Goal: Transaction & Acquisition: Book appointment/travel/reservation

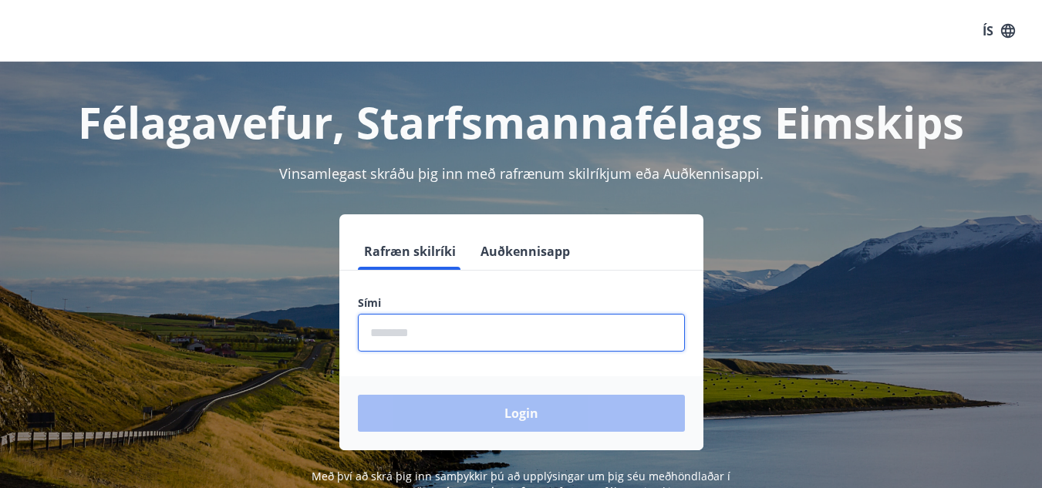
click at [420, 338] on input "phone" at bounding box center [521, 333] width 327 height 38
type input "********"
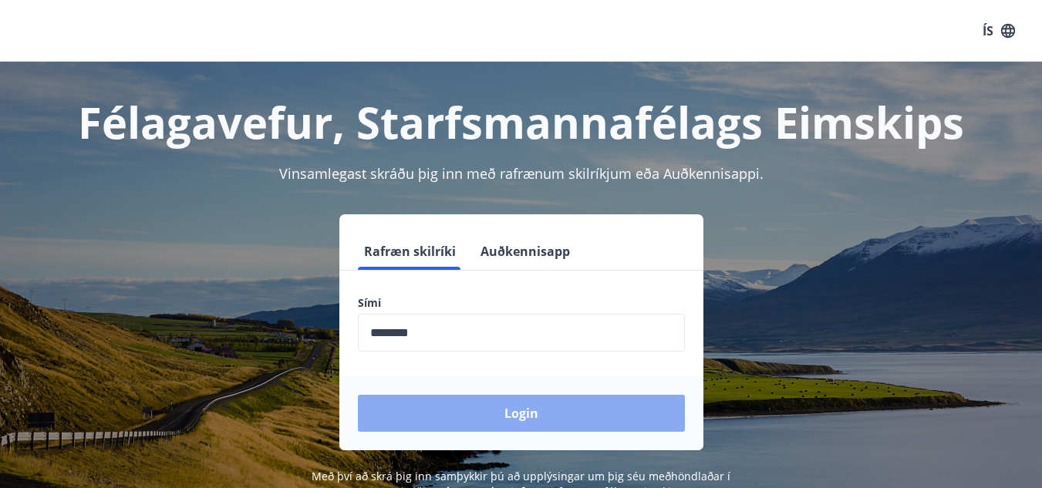
click at [534, 412] on button "Login" at bounding box center [521, 413] width 327 height 37
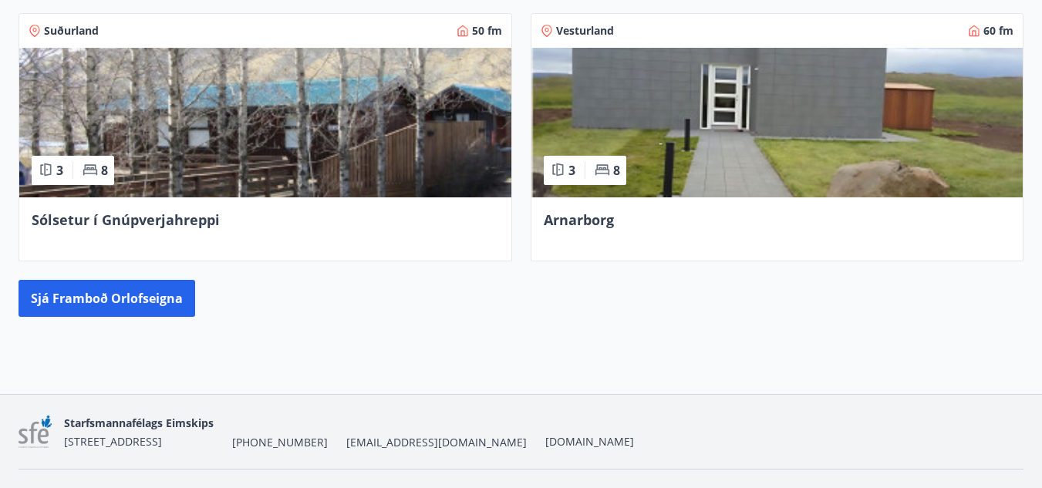
scroll to position [828, 0]
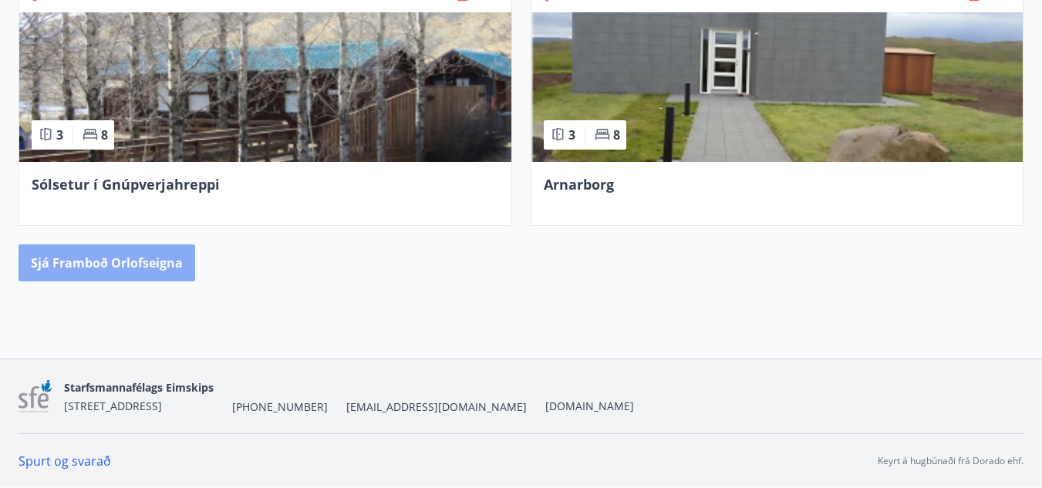
click at [89, 252] on button "Sjá framboð orlofseigna" at bounding box center [107, 262] width 177 height 37
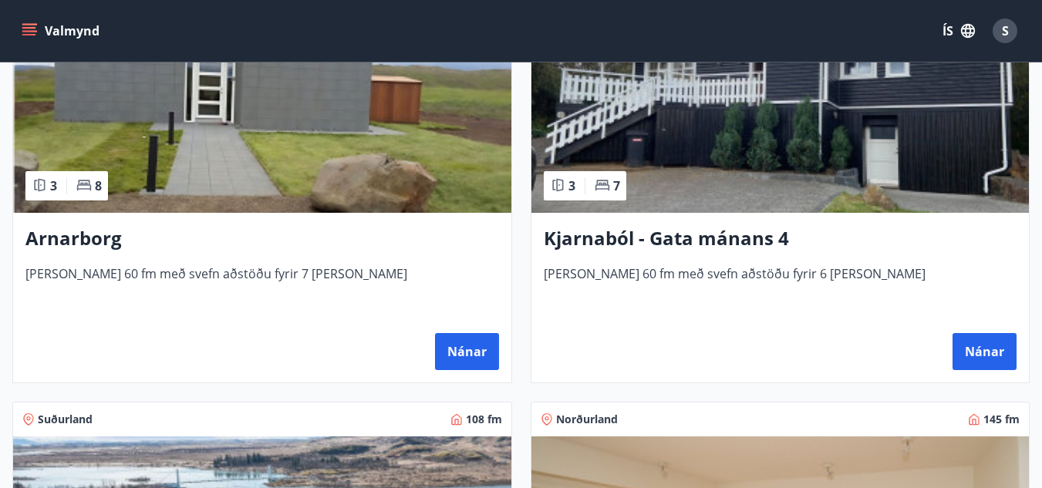
scroll to position [1194, 0]
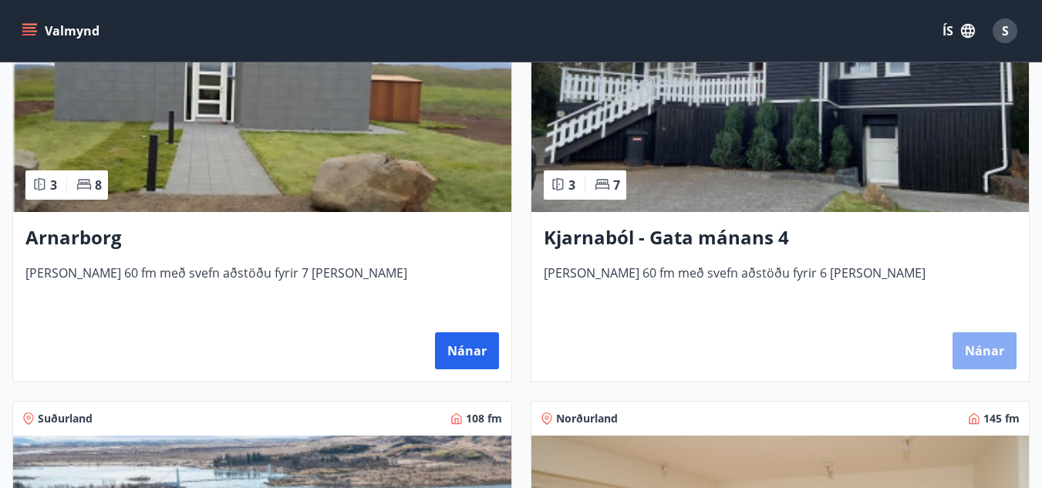
click at [966, 345] on button "Nánar" at bounding box center [984, 350] width 64 height 37
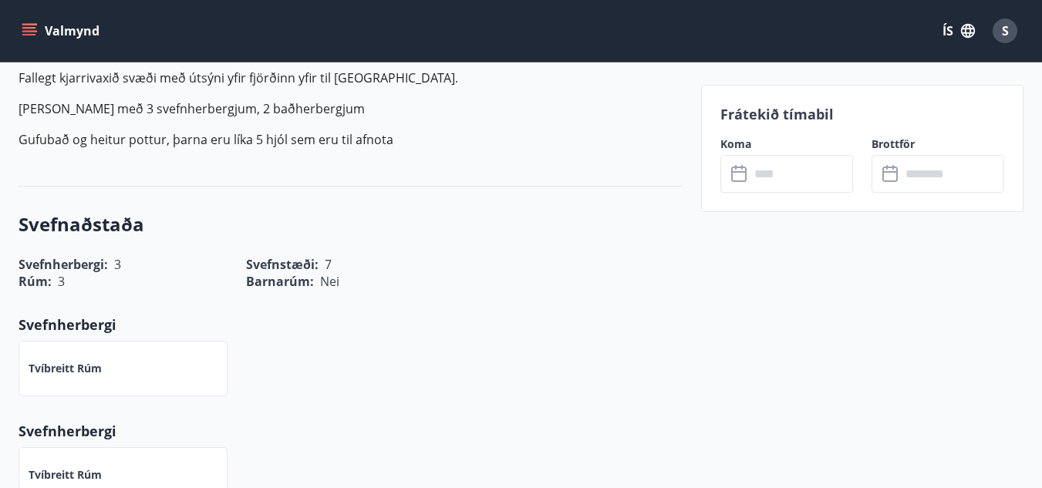
scroll to position [505, 0]
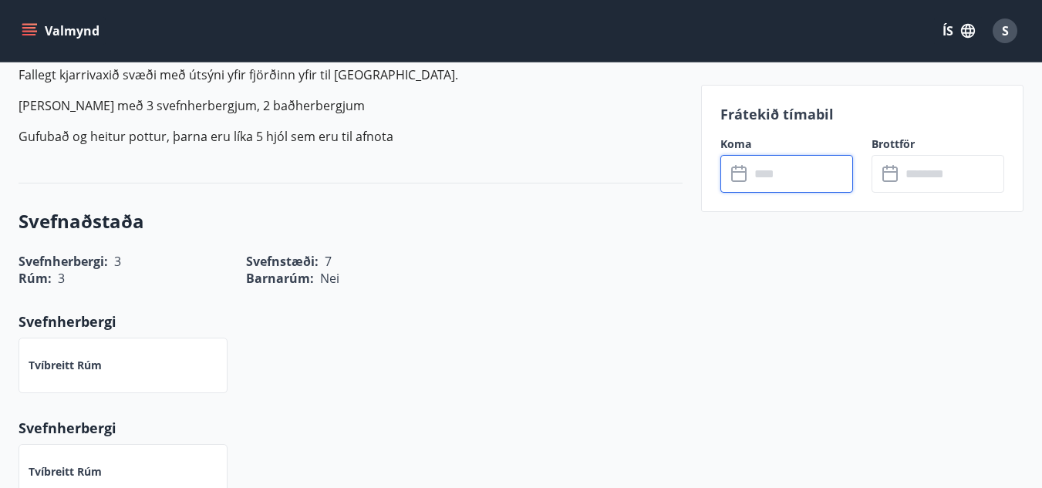
click at [776, 171] on input "text" at bounding box center [801, 174] width 103 height 38
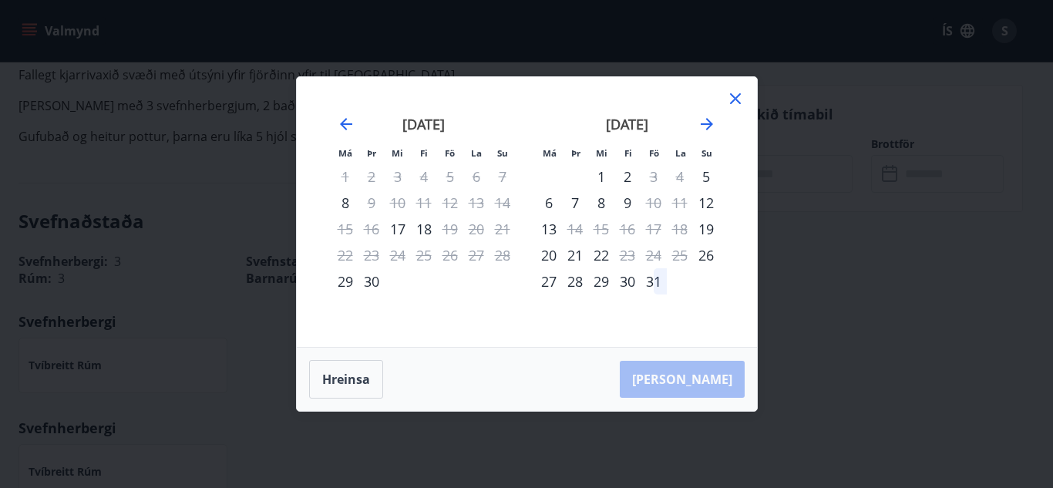
click at [372, 285] on div "30" at bounding box center [372, 281] width 26 height 26
click at [600, 178] on div "1" at bounding box center [601, 176] width 26 height 26
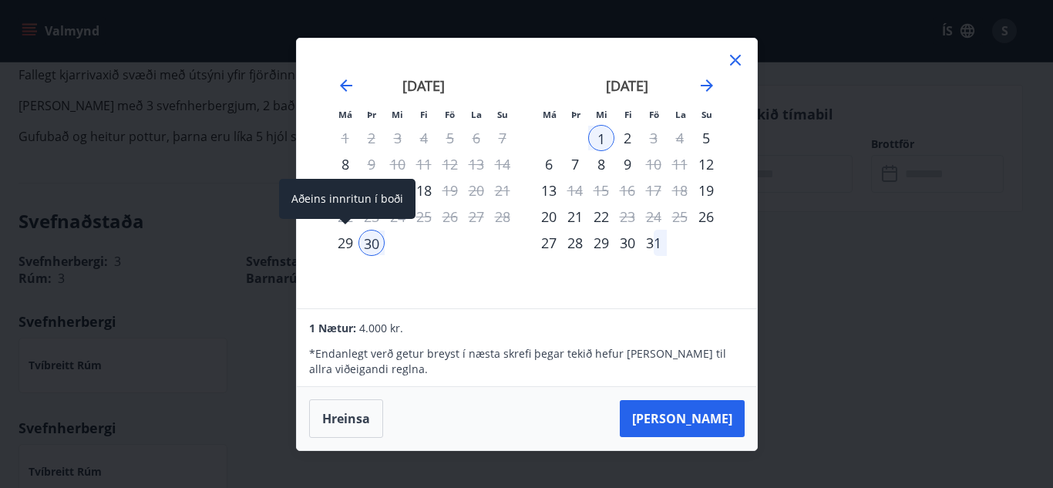
click at [347, 250] on div "29" at bounding box center [345, 243] width 26 height 26
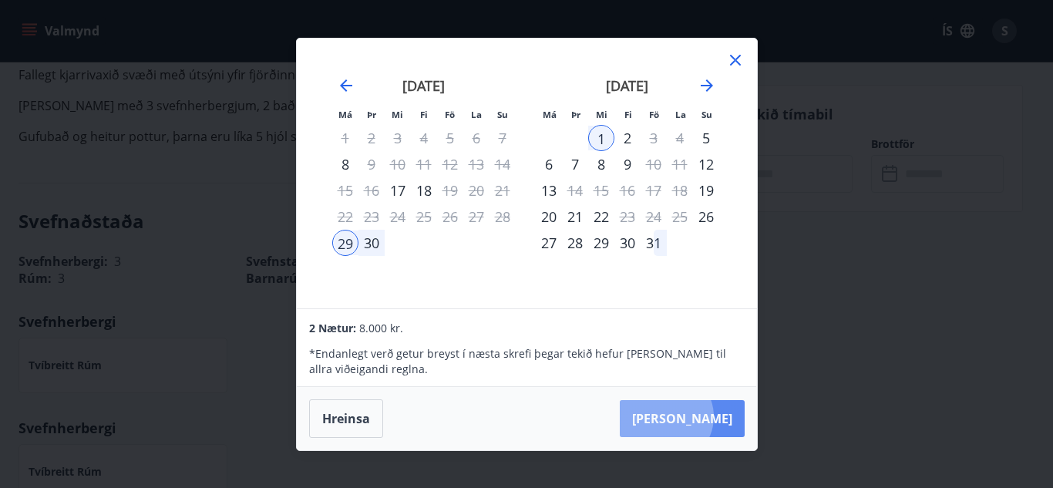
click at [713, 416] on button "Taka Frá" at bounding box center [682, 418] width 125 height 37
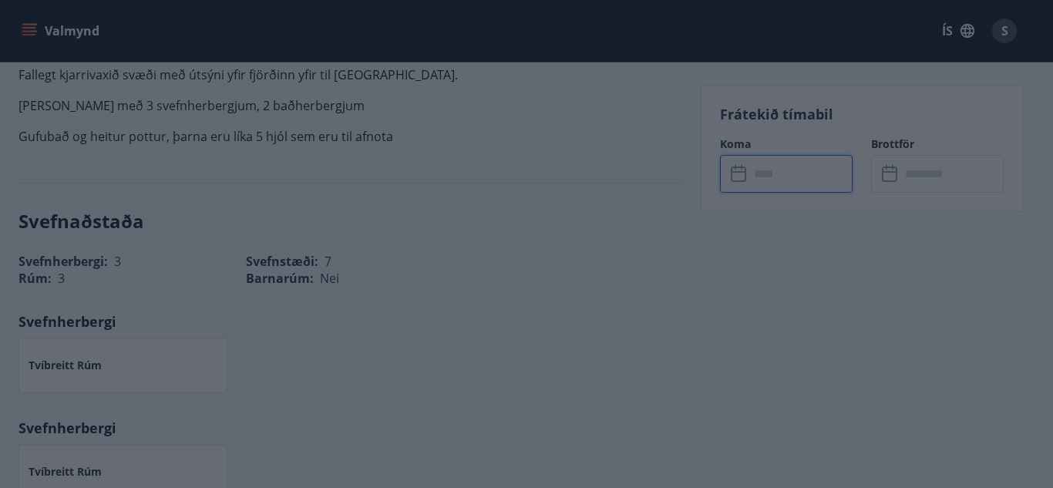
type input "******"
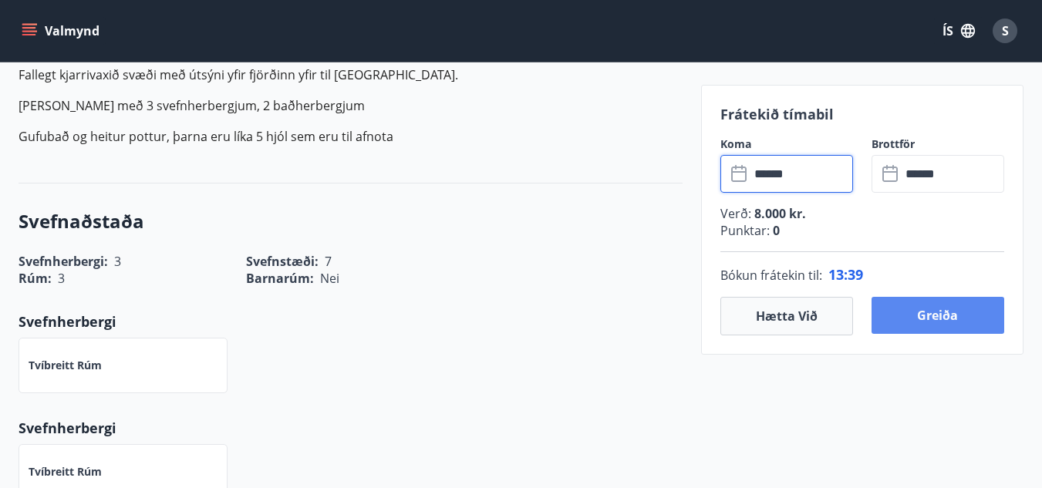
click at [945, 312] on button "Greiða" at bounding box center [937, 315] width 133 height 37
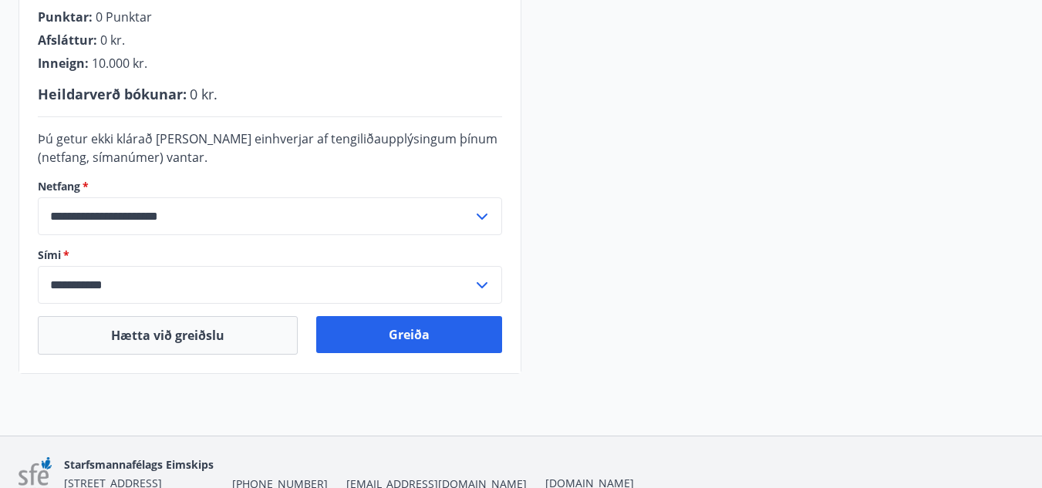
scroll to position [474, 0]
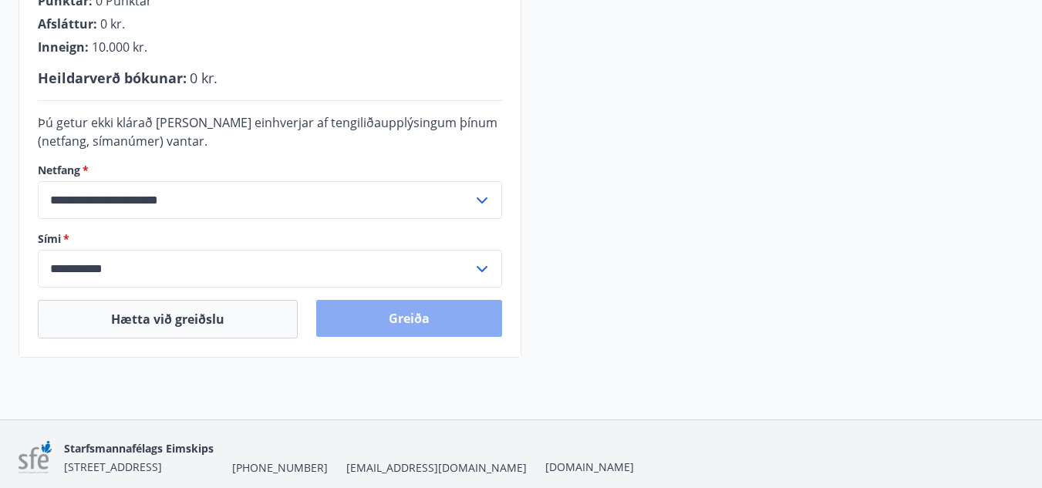
click at [413, 319] on button "Greiða" at bounding box center [409, 318] width 186 height 37
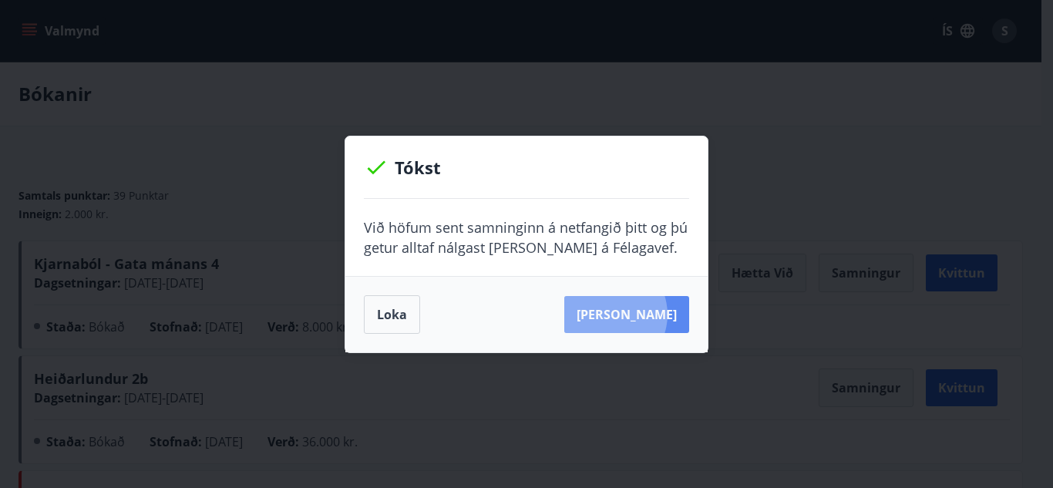
click at [632, 314] on button "[PERSON_NAME]" at bounding box center [626, 314] width 125 height 37
click at [498, 72] on div "Tókst Við höfum sent samninginn á netfangið þitt og þú getur alltaf nálgast [PE…" at bounding box center [526, 244] width 1053 height 488
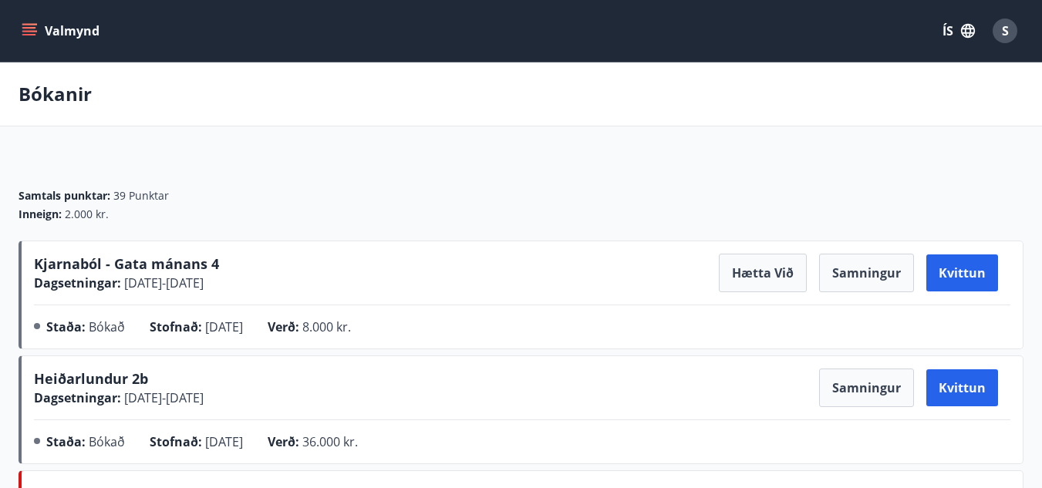
click at [71, 34] on button "Valmynd" at bounding box center [62, 31] width 87 height 28
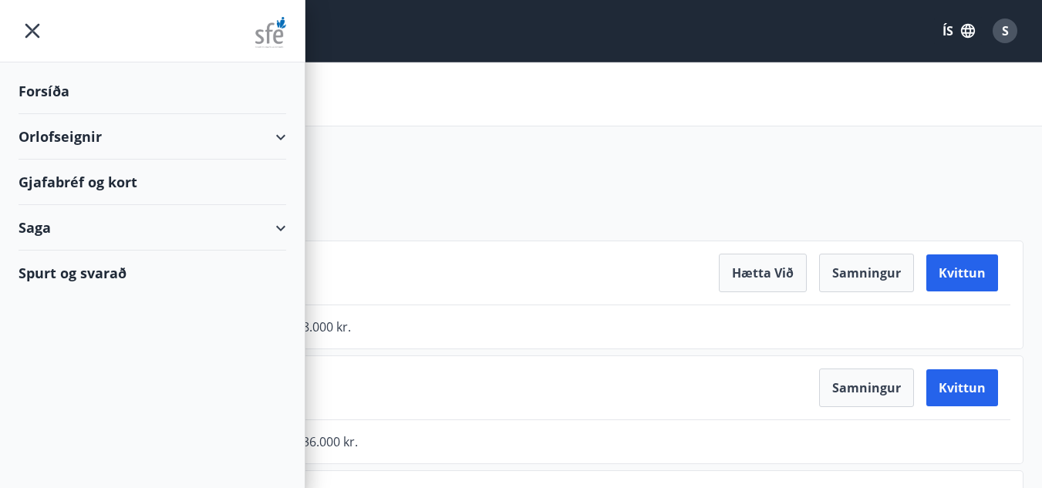
click at [52, 140] on div "Orlofseignir" at bounding box center [153, 136] width 268 height 45
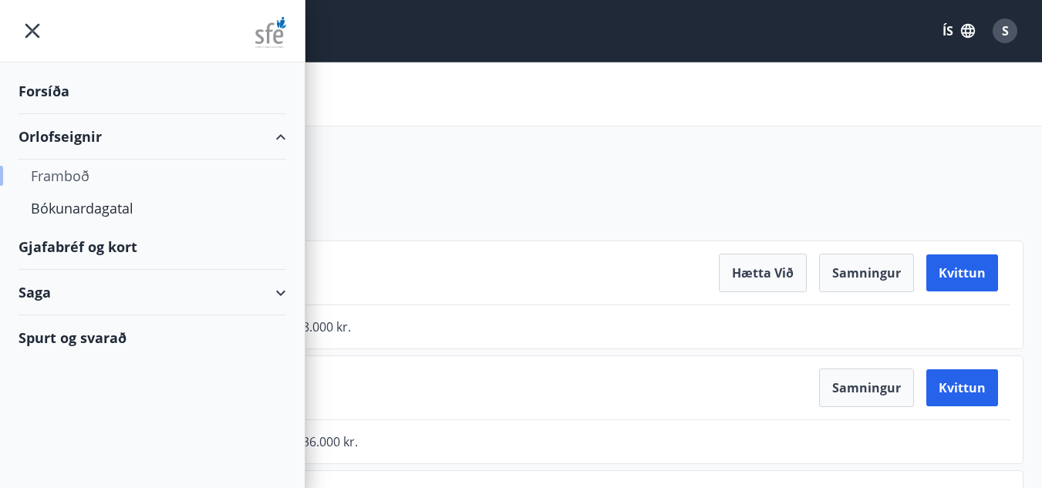
click at [71, 178] on div "Framboð" at bounding box center [152, 176] width 243 height 32
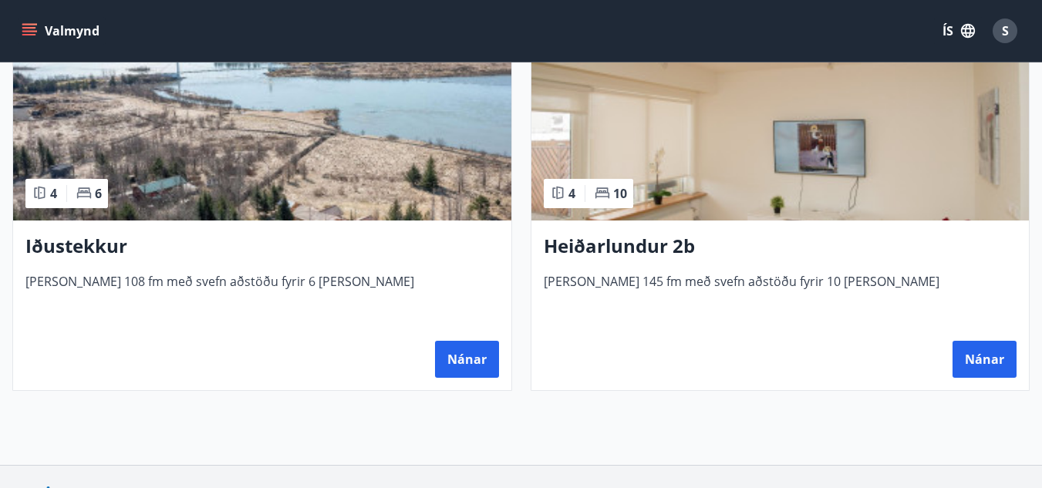
scroll to position [1605, 0]
click at [610, 251] on h3 "Heiðarlundur 2b" at bounding box center [780, 246] width 473 height 28
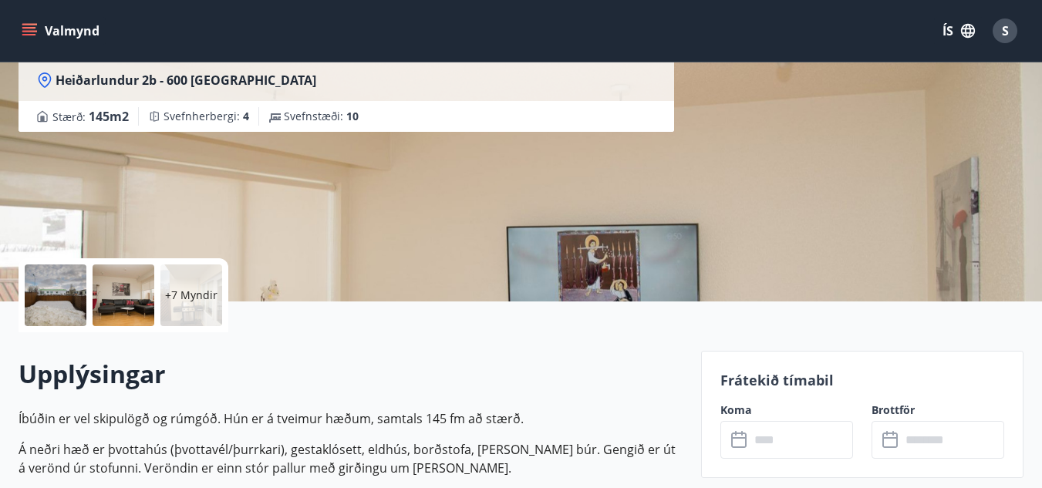
scroll to position [305, 0]
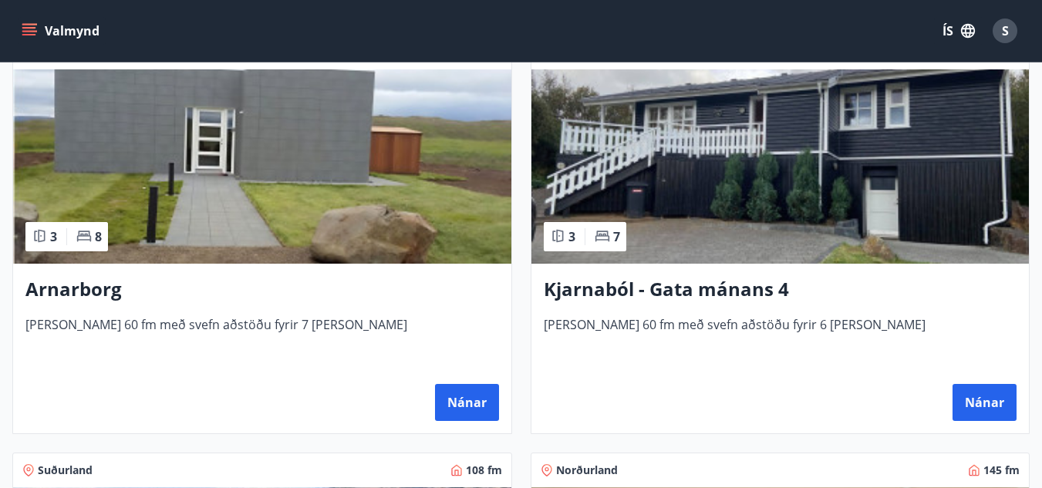
scroll to position [1141, 0]
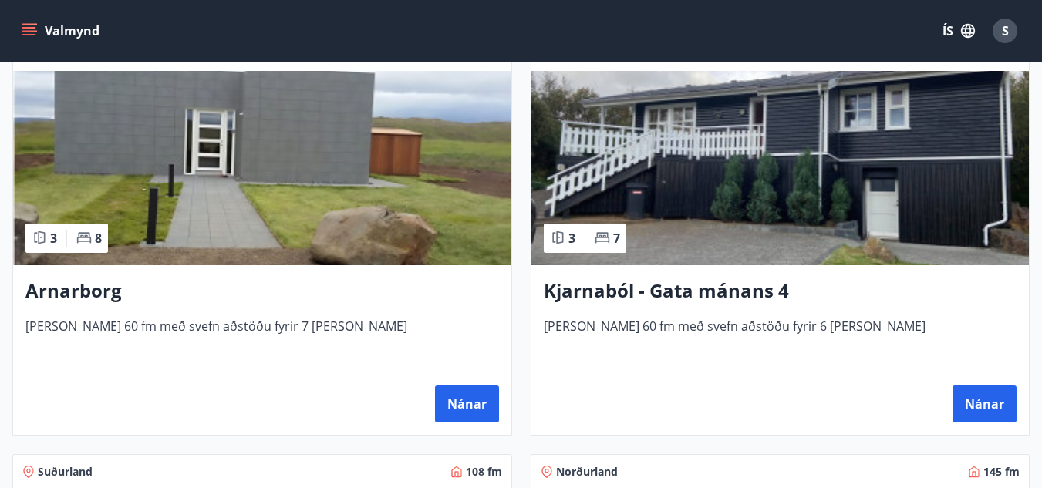
click at [677, 297] on h3 "Kjarnaból - Gata mánans 4" at bounding box center [780, 292] width 473 height 28
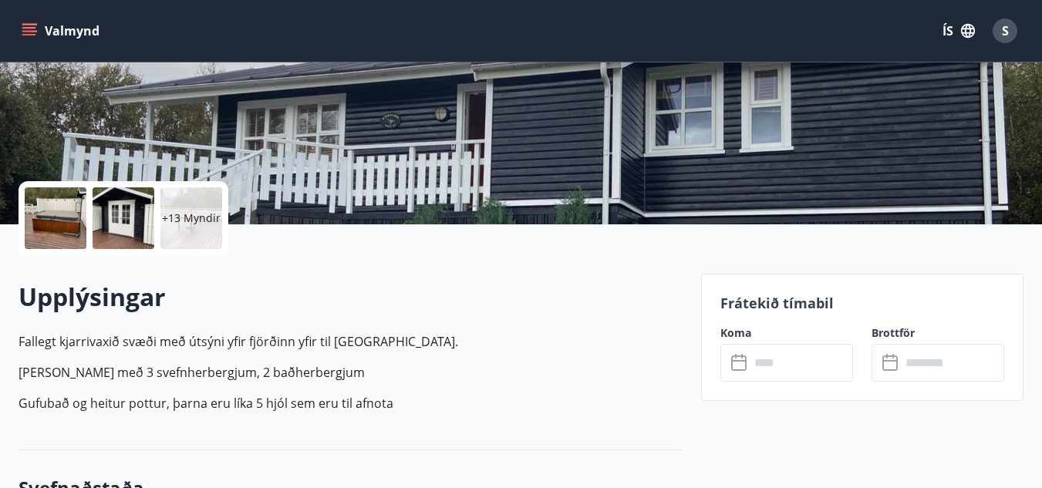
scroll to position [238, 0]
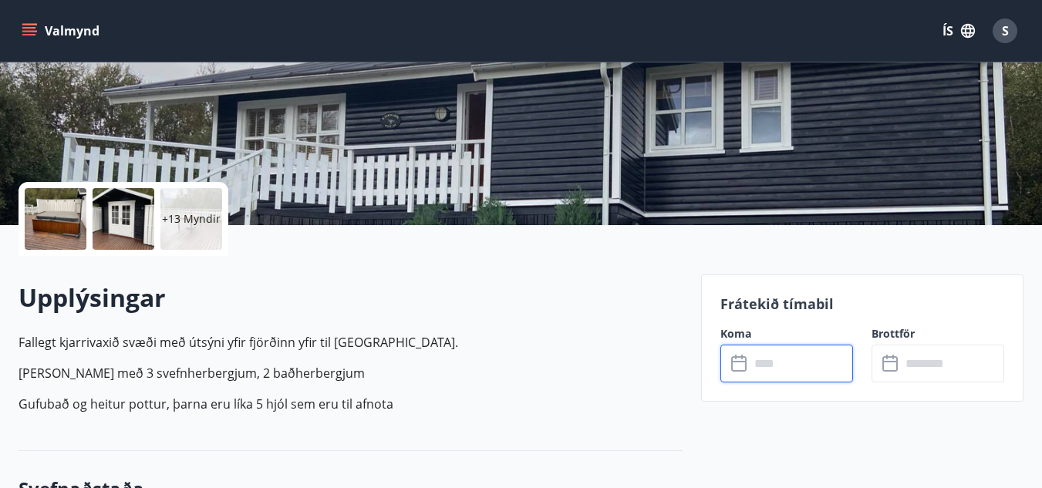
click at [763, 362] on input "text" at bounding box center [801, 364] width 103 height 38
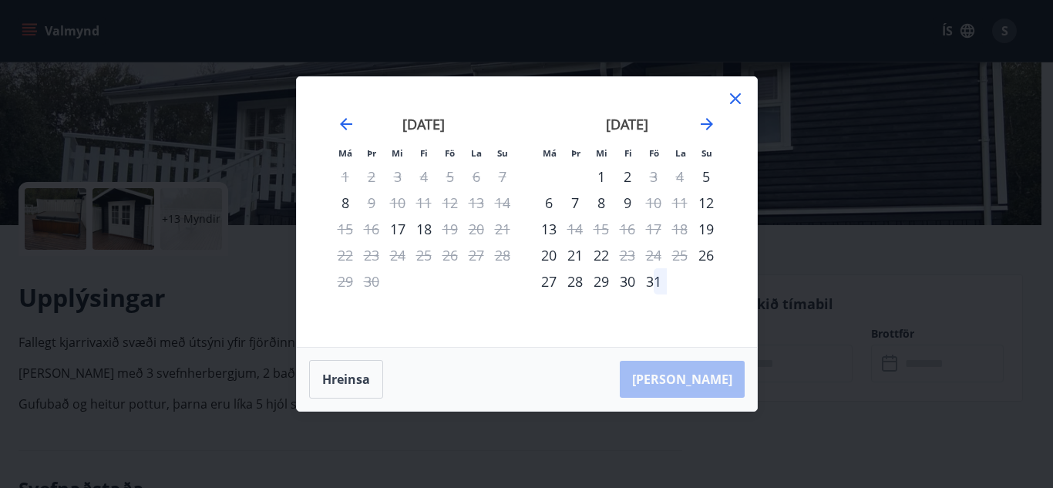
click at [599, 282] on div "29" at bounding box center [601, 281] width 26 height 26
click at [655, 286] on div "31" at bounding box center [654, 281] width 26 height 26
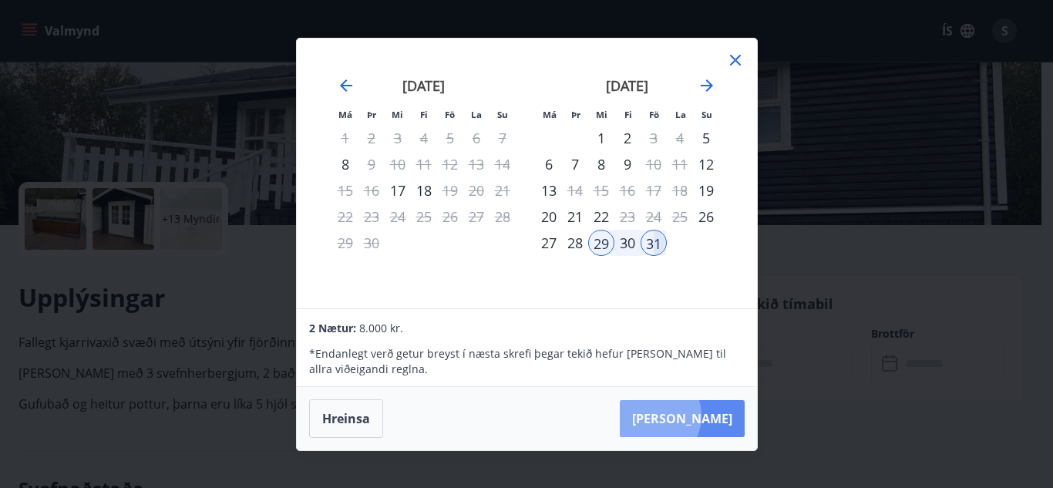
click at [699, 416] on button "Taka Frá" at bounding box center [682, 418] width 125 height 37
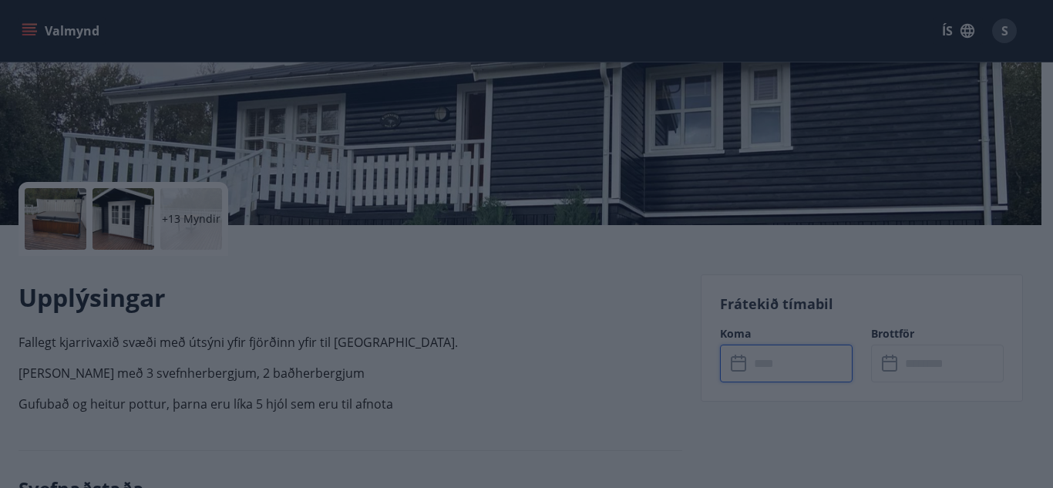
type input "******"
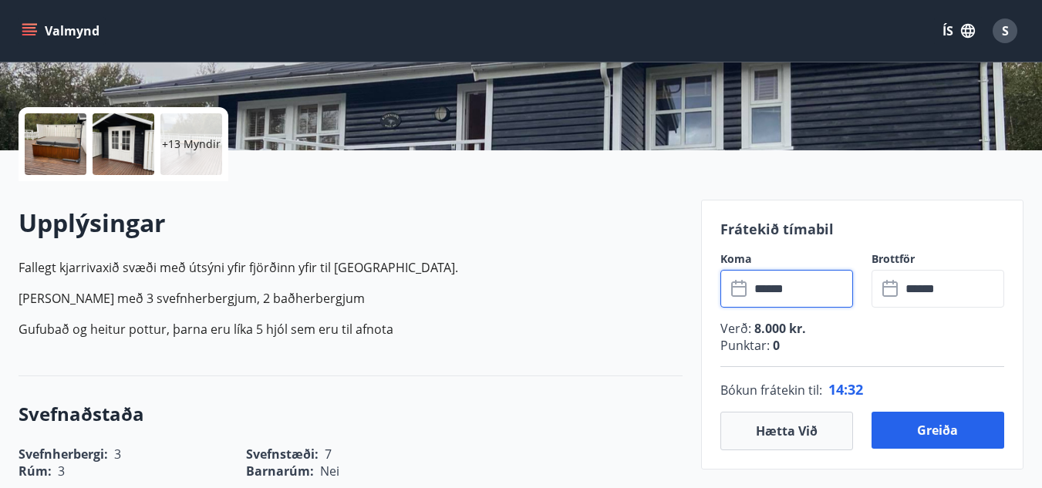
scroll to position [291, 0]
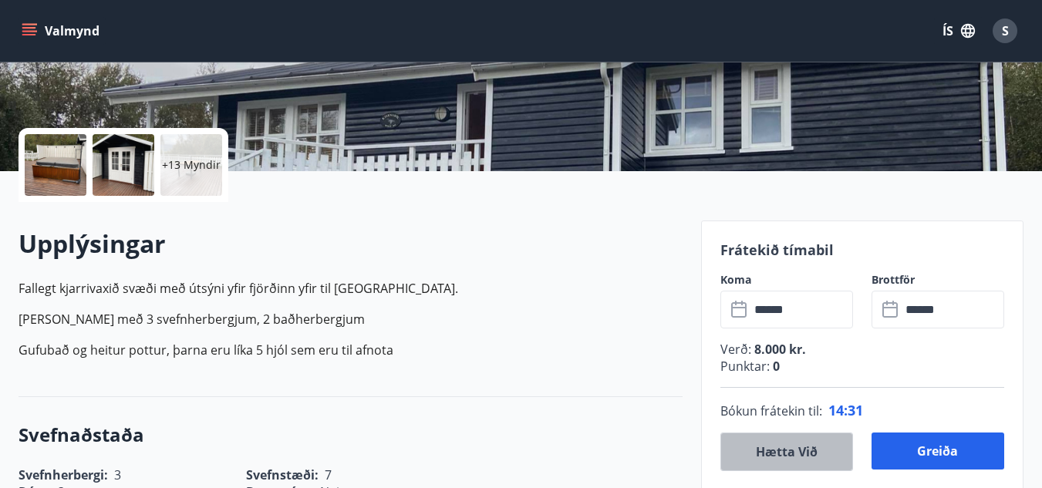
click at [759, 456] on button "Hætta við" at bounding box center [786, 452] width 133 height 39
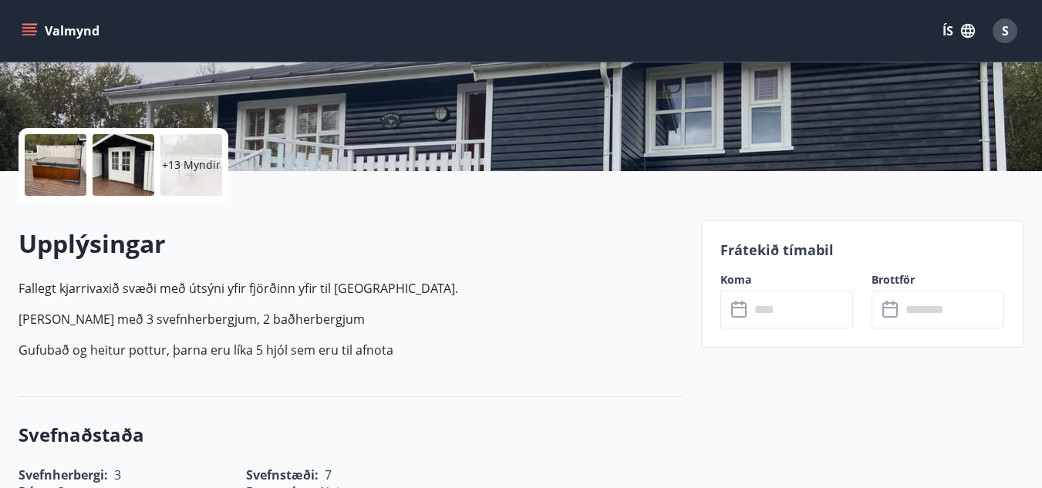
click at [51, 33] on button "Valmynd" at bounding box center [62, 31] width 87 height 28
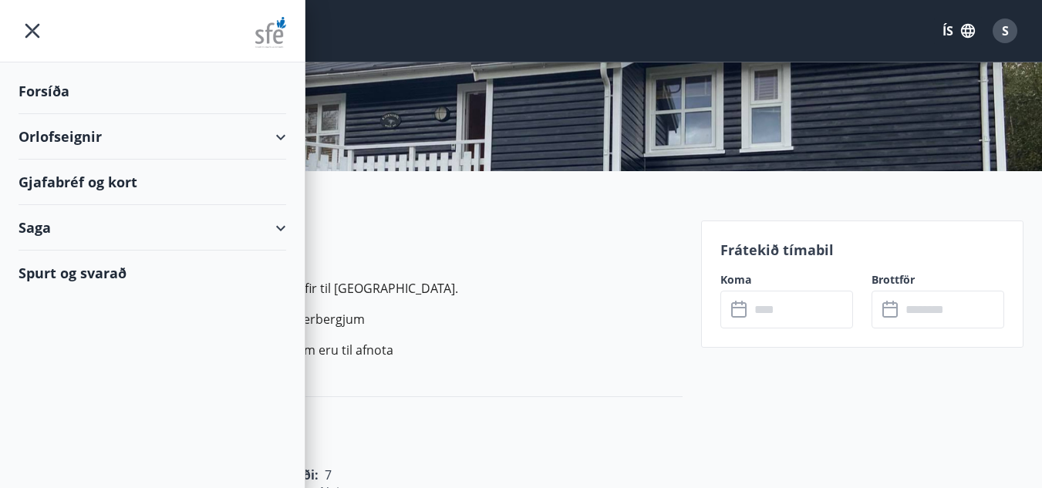
click at [82, 134] on div "Orlofseignir" at bounding box center [153, 136] width 268 height 45
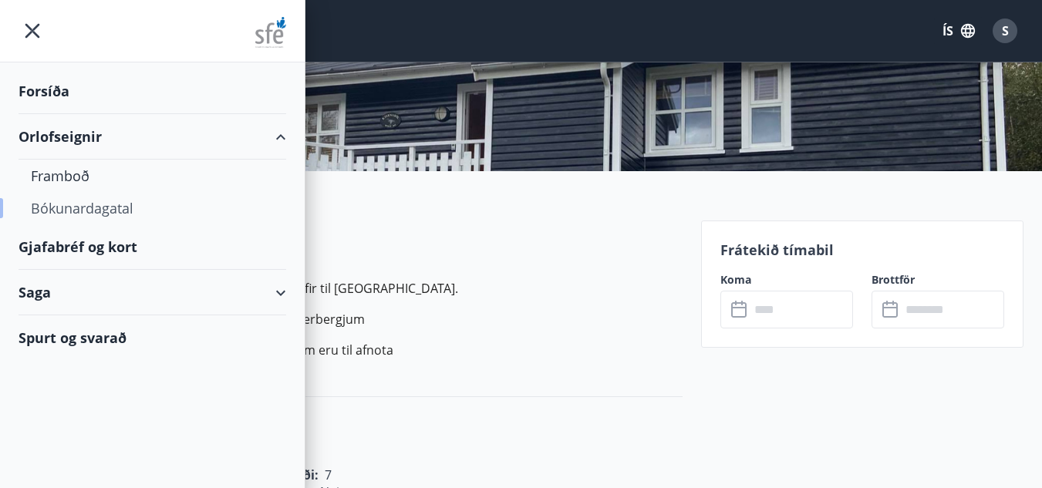
click at [81, 205] on div "Bókunardagatal" at bounding box center [152, 208] width 243 height 32
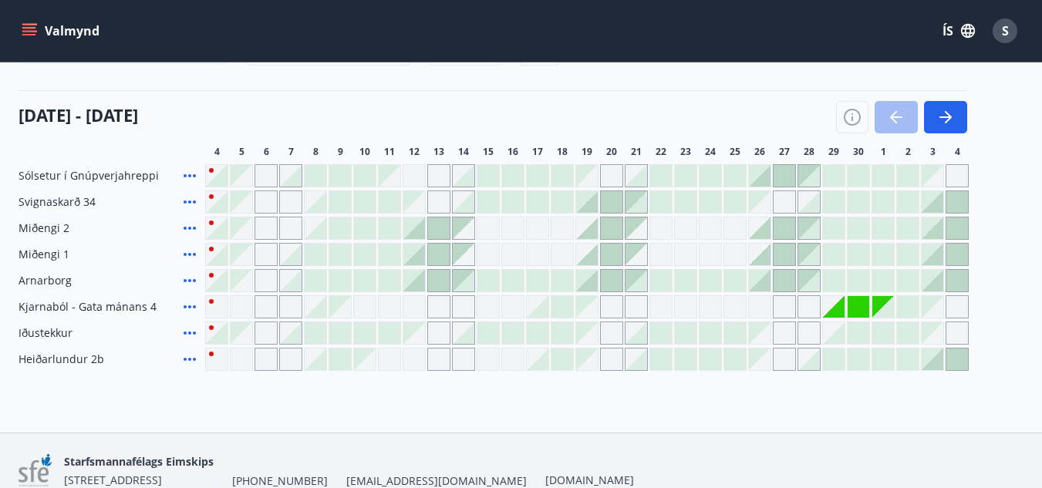
scroll to position [149, 0]
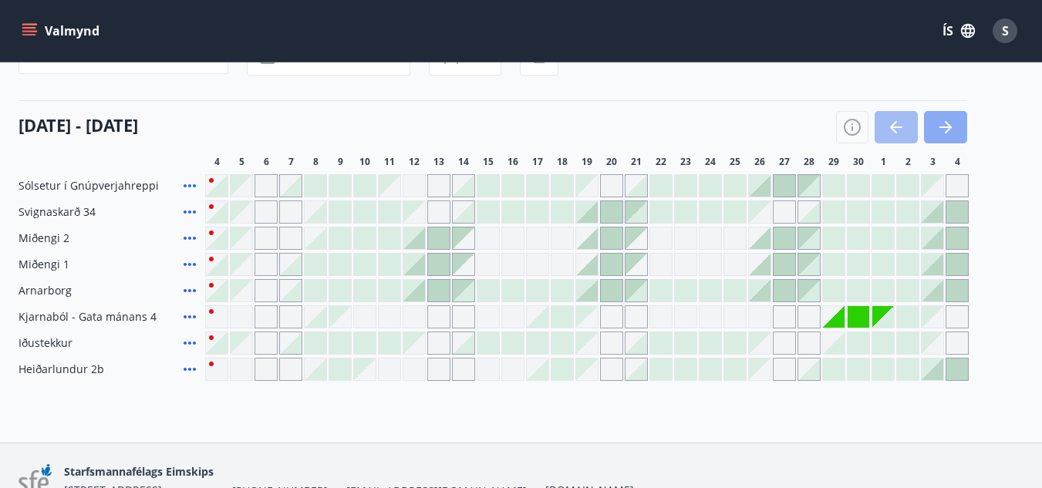
click at [944, 124] on icon "button" at bounding box center [945, 127] width 19 height 19
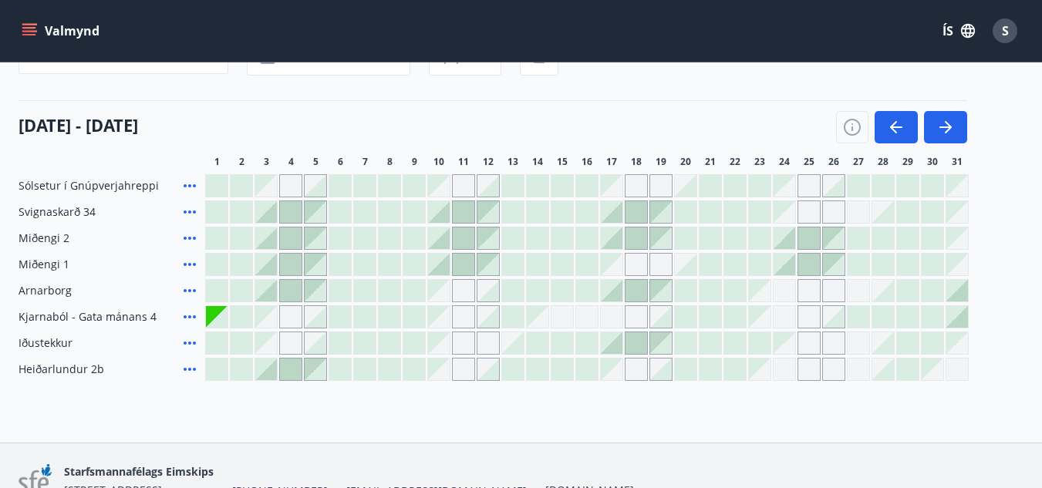
click at [57, 30] on button "Valmynd" at bounding box center [62, 31] width 87 height 28
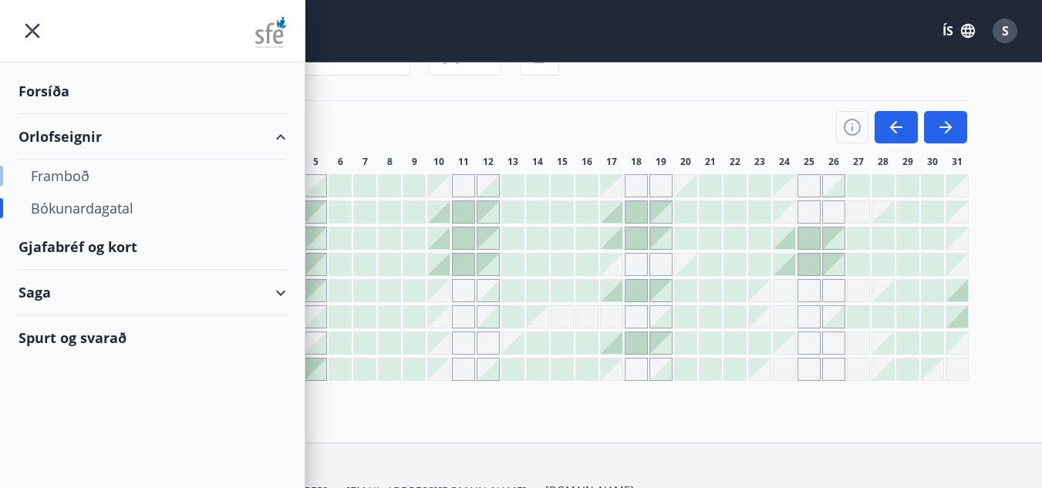
click at [66, 177] on div "Framboð" at bounding box center [152, 176] width 243 height 32
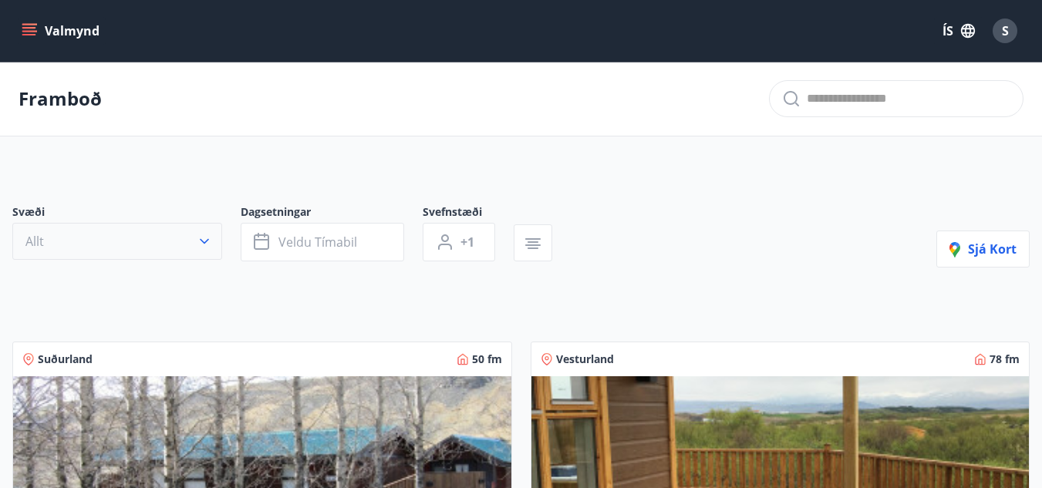
click at [150, 246] on button "Allt" at bounding box center [117, 241] width 210 height 37
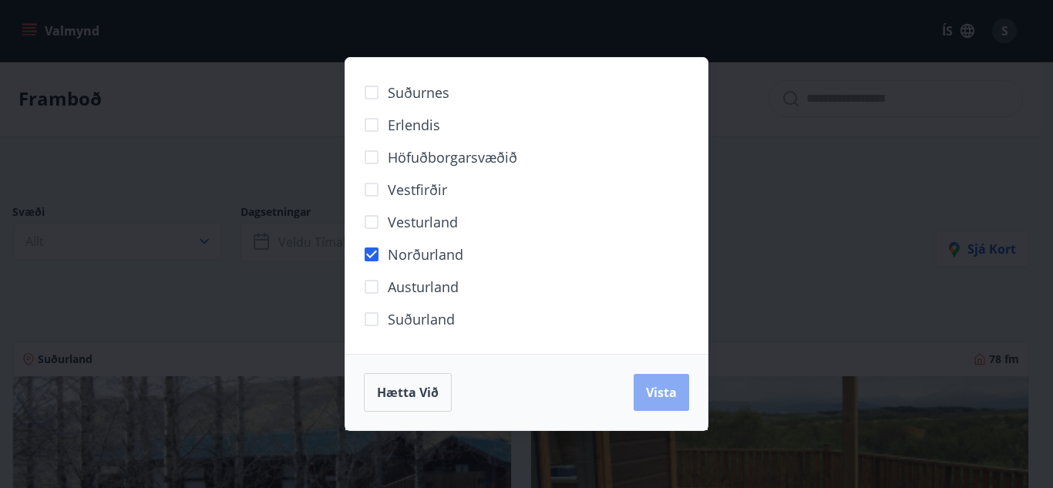
click at [645, 399] on button "Vista" at bounding box center [662, 392] width 56 height 37
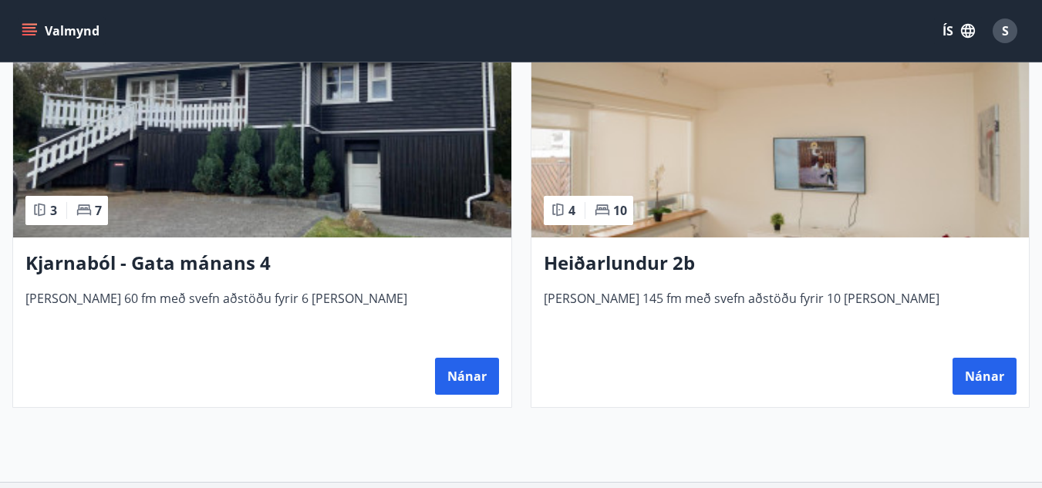
scroll to position [371, 0]
click at [462, 374] on button "Nánar" at bounding box center [467, 375] width 64 height 37
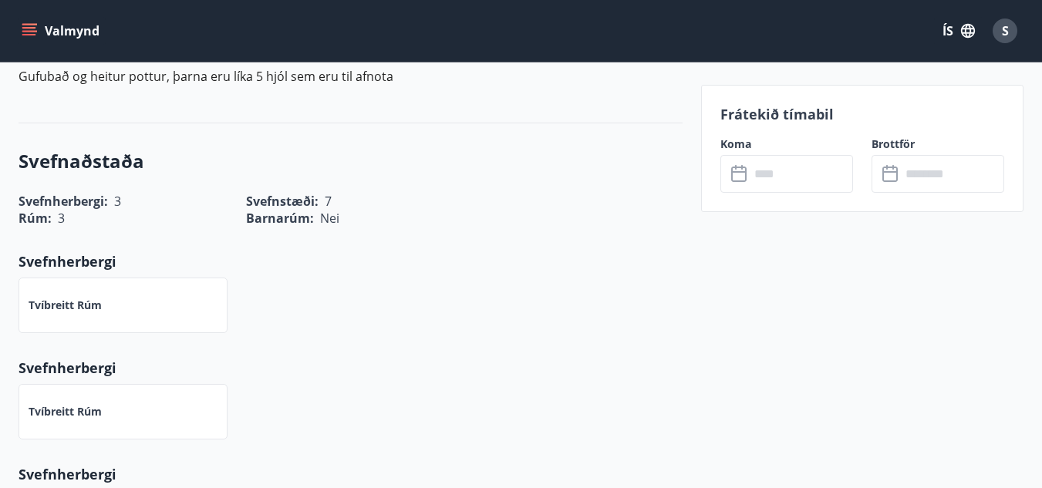
scroll to position [566, 0]
click at [785, 161] on input "text" at bounding box center [801, 174] width 103 height 38
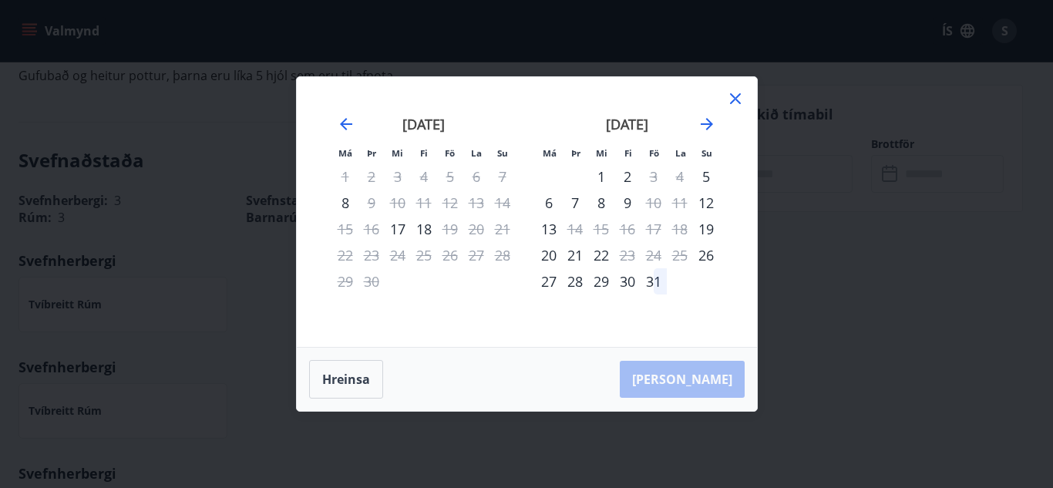
click at [601, 282] on div "29" at bounding box center [601, 281] width 26 height 26
click at [655, 281] on div "31" at bounding box center [654, 281] width 26 height 26
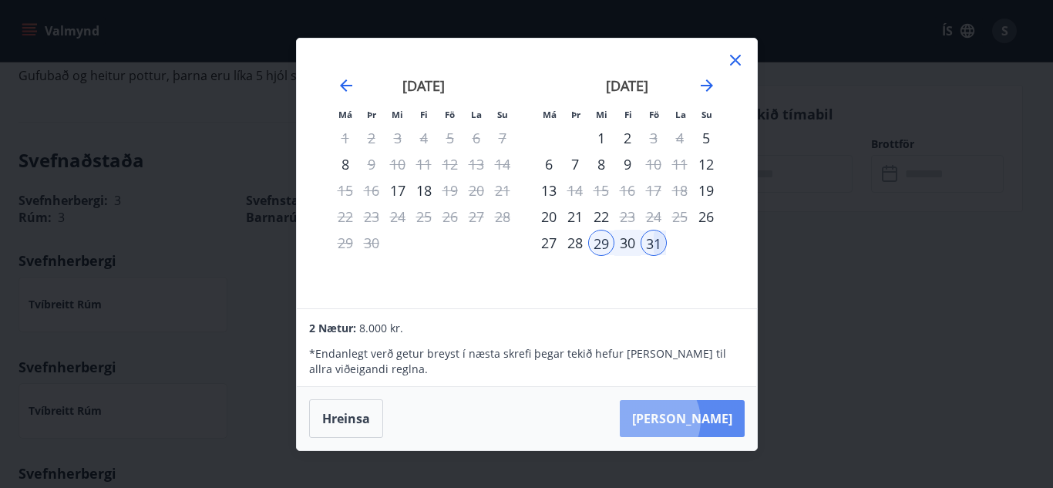
click at [697, 420] on button "Taka Frá" at bounding box center [682, 418] width 125 height 37
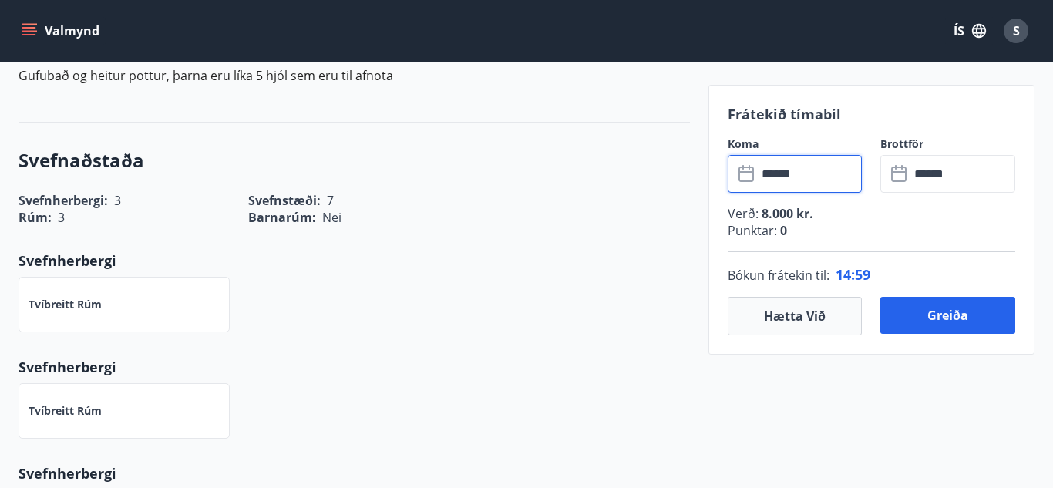
type input "******"
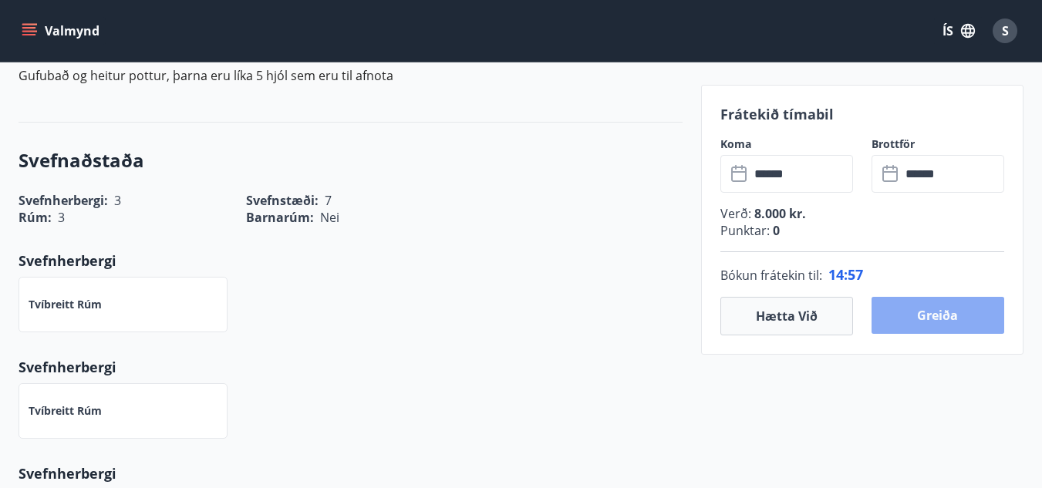
click at [912, 313] on button "Greiða" at bounding box center [937, 315] width 133 height 37
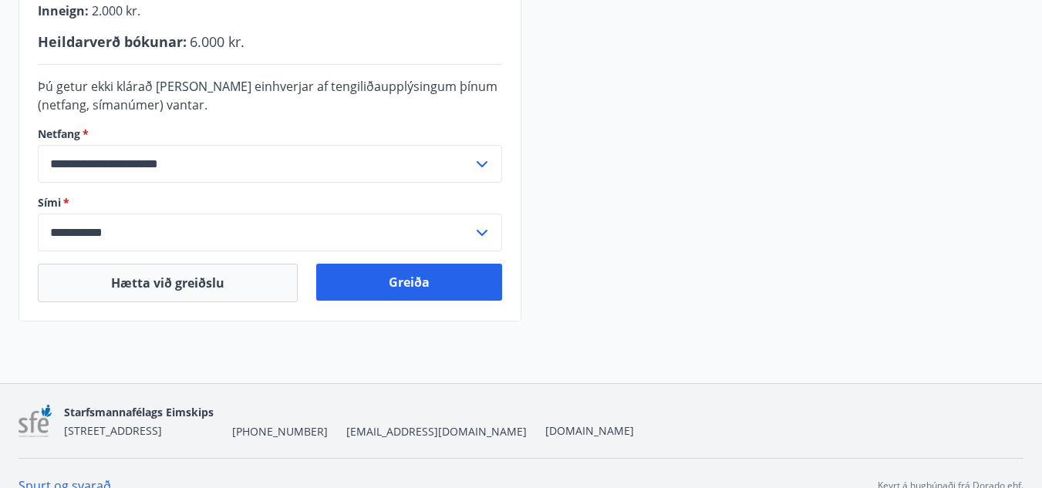
scroll to position [513, 0]
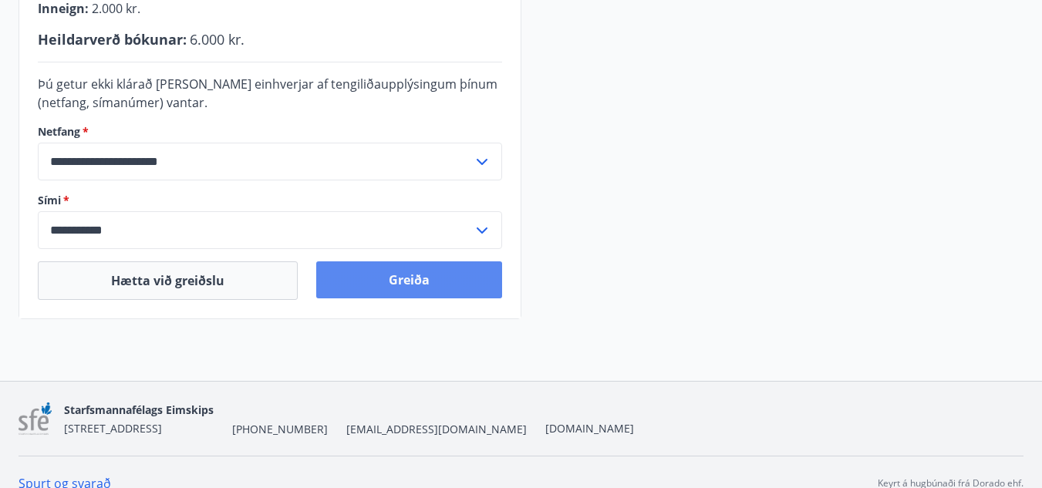
click at [430, 280] on button "Greiða" at bounding box center [409, 279] width 186 height 37
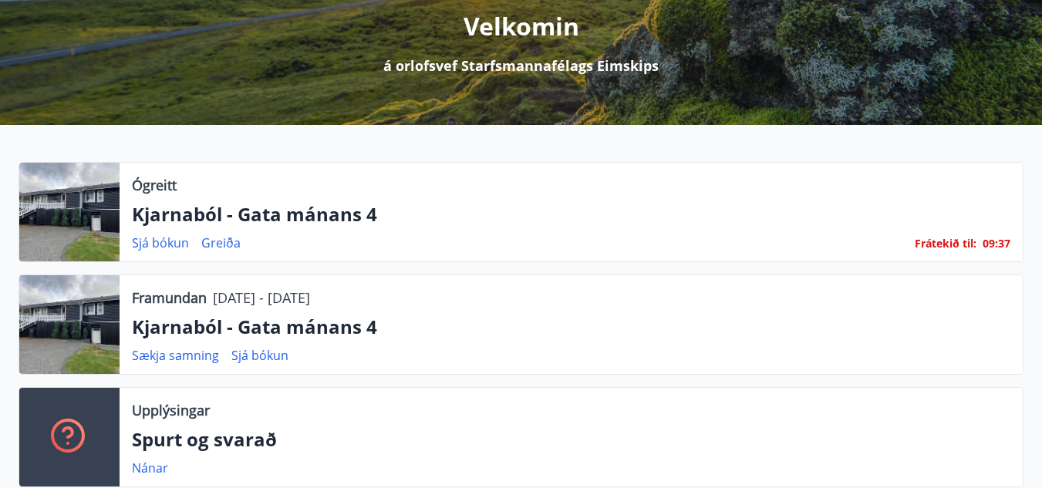
scroll to position [202, 0]
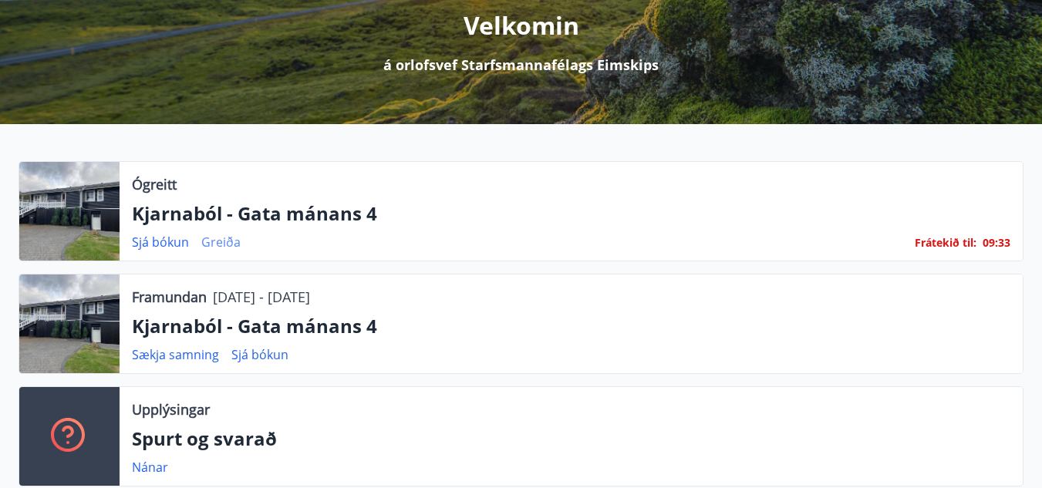
click at [210, 243] on link "Greiða" at bounding box center [220, 242] width 39 height 17
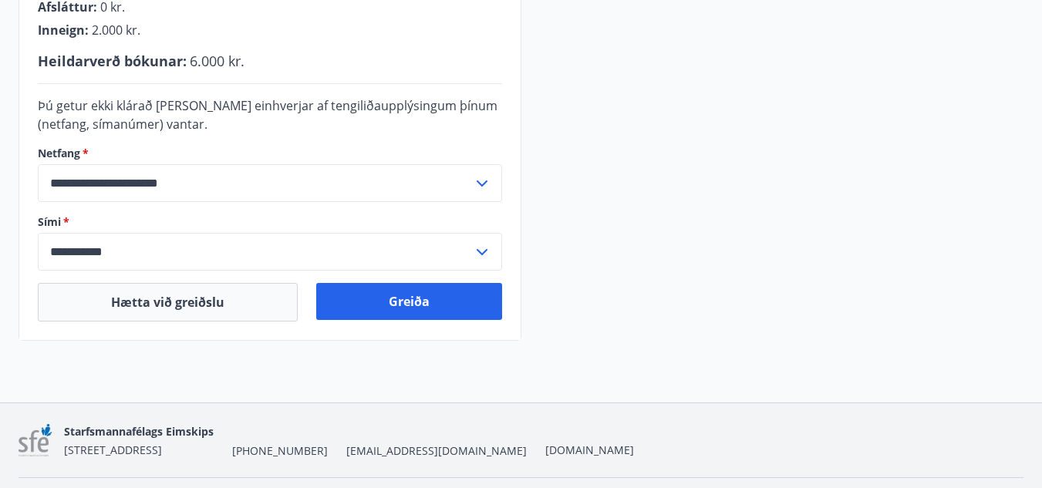
scroll to position [500, 0]
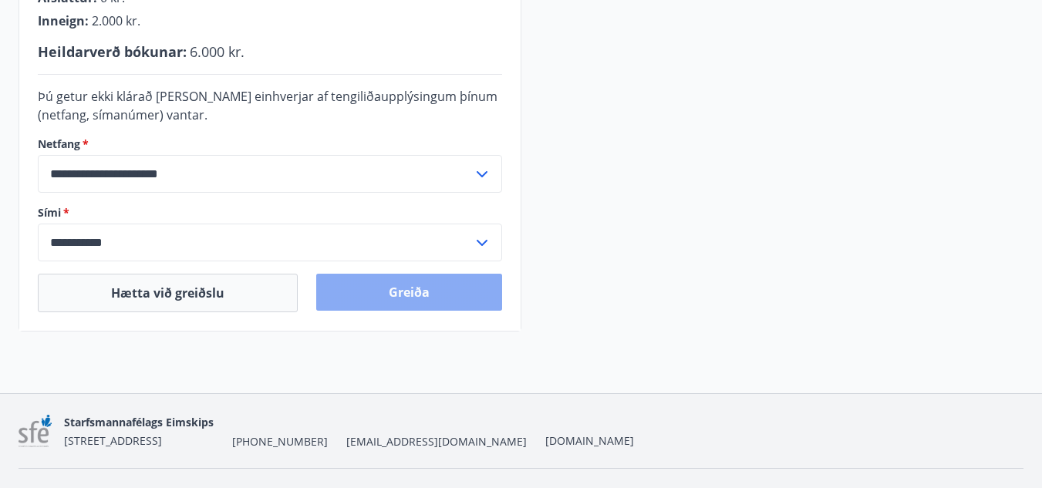
click at [362, 295] on button "Greiða" at bounding box center [409, 292] width 186 height 37
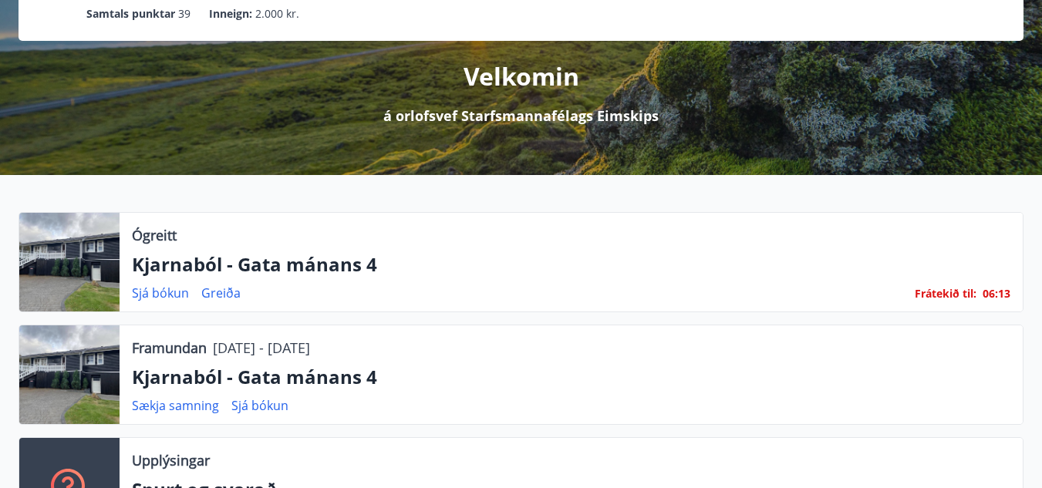
scroll to position [152, 0]
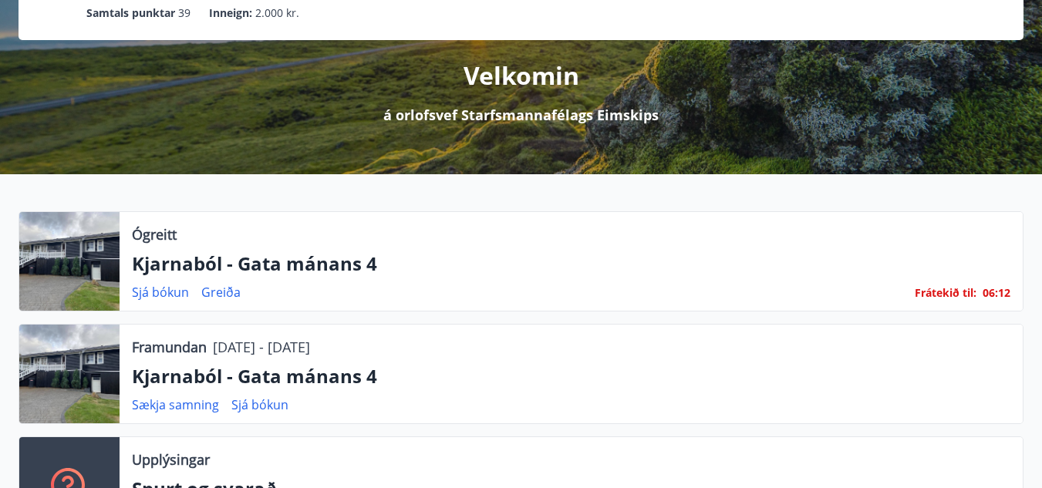
click at [313, 262] on p "Kjarnaból - Gata mánans 4" at bounding box center [571, 264] width 878 height 26
click at [160, 232] on p "Ógreitt" at bounding box center [154, 234] width 45 height 20
click at [155, 298] on link "Sjá bókun" at bounding box center [160, 292] width 57 height 17
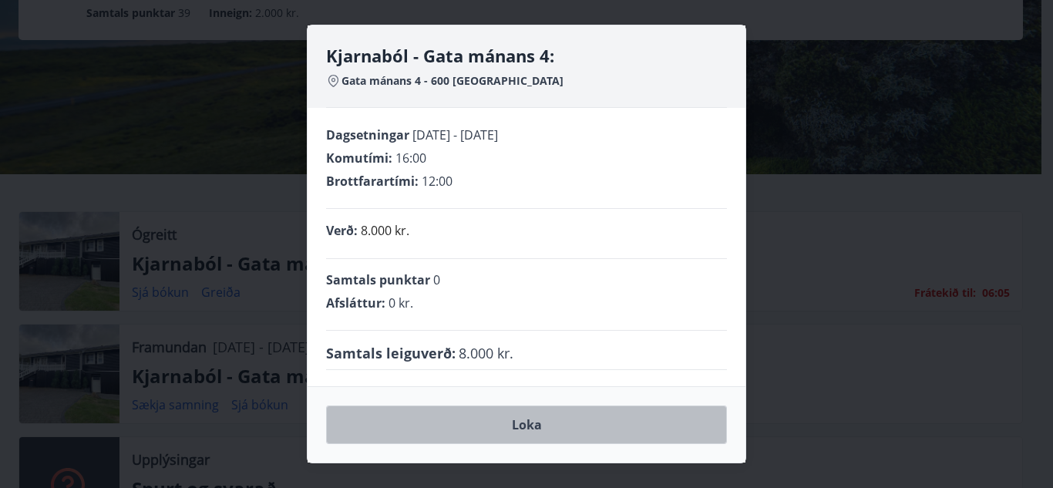
click at [583, 433] on button "Loka" at bounding box center [526, 425] width 401 height 39
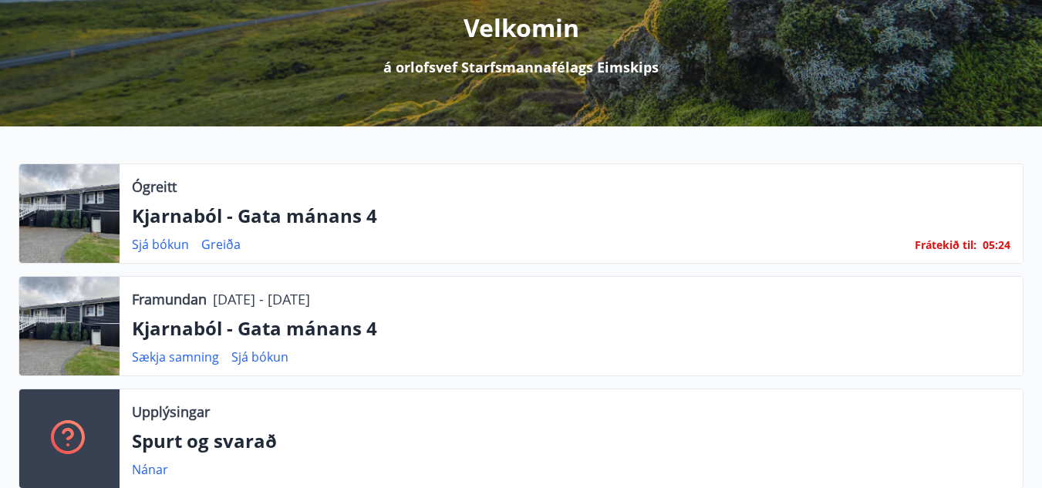
scroll to position [0, 0]
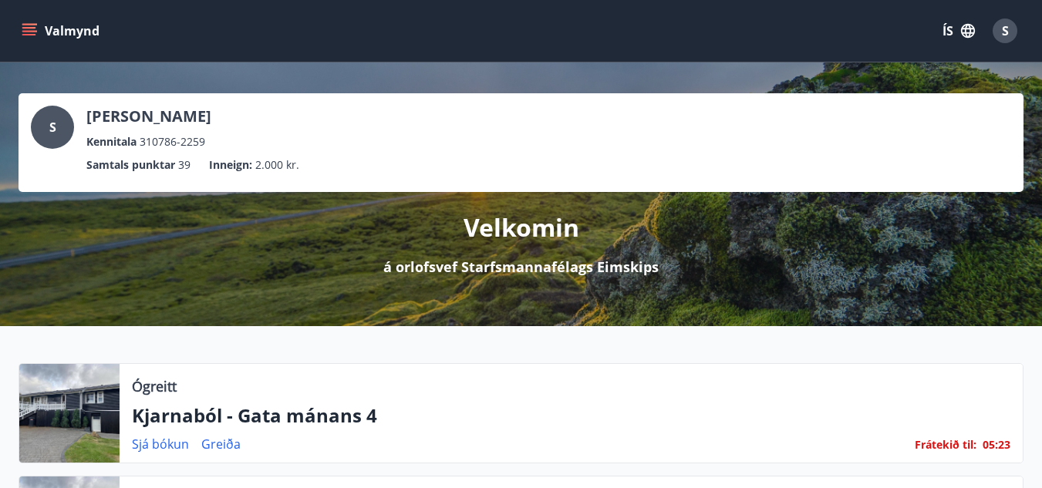
click at [412, 114] on div "S Sandra Ósk Grímsdóttir Kennitala 310786-2259" at bounding box center [521, 128] width 980 height 45
click at [77, 32] on button "Valmynd" at bounding box center [62, 31] width 87 height 28
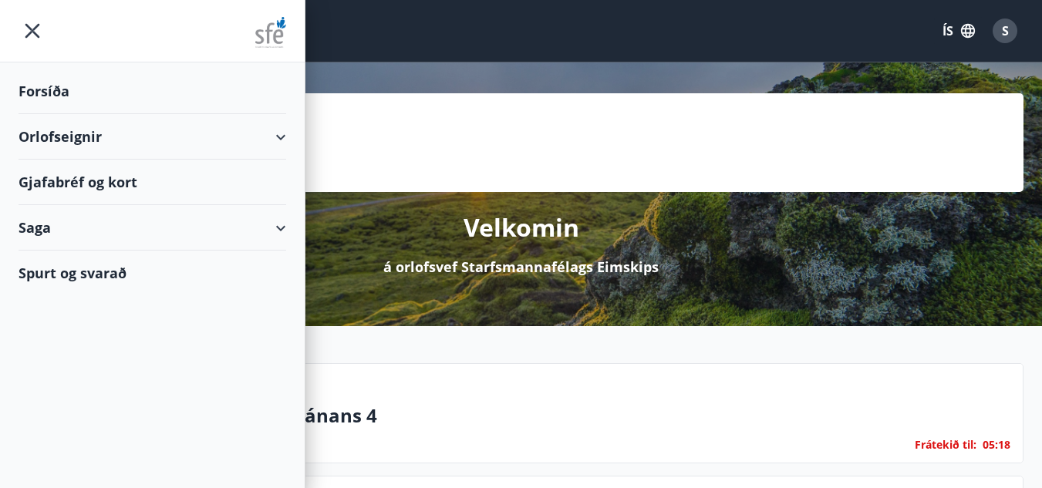
click at [81, 133] on div "Orlofseignir" at bounding box center [153, 136] width 268 height 45
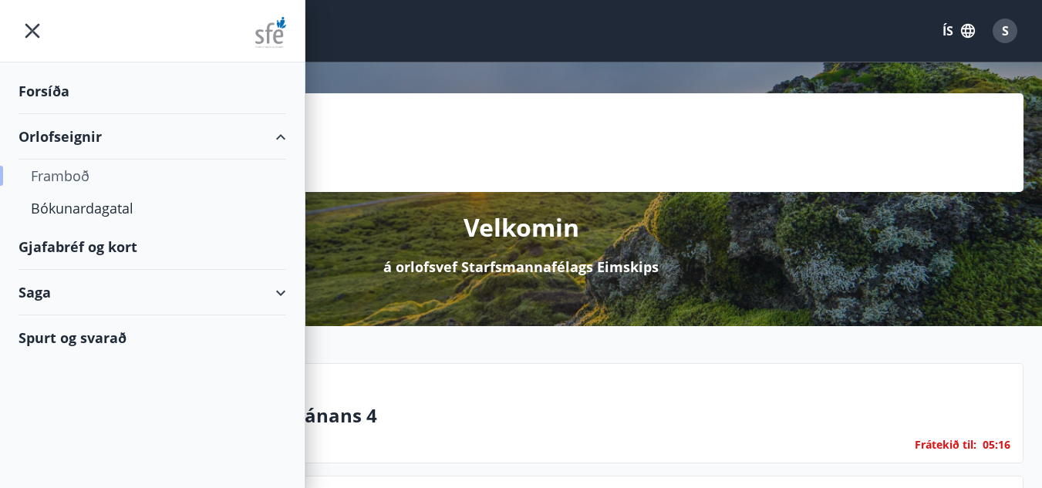
click at [69, 178] on div "Framboð" at bounding box center [152, 176] width 243 height 32
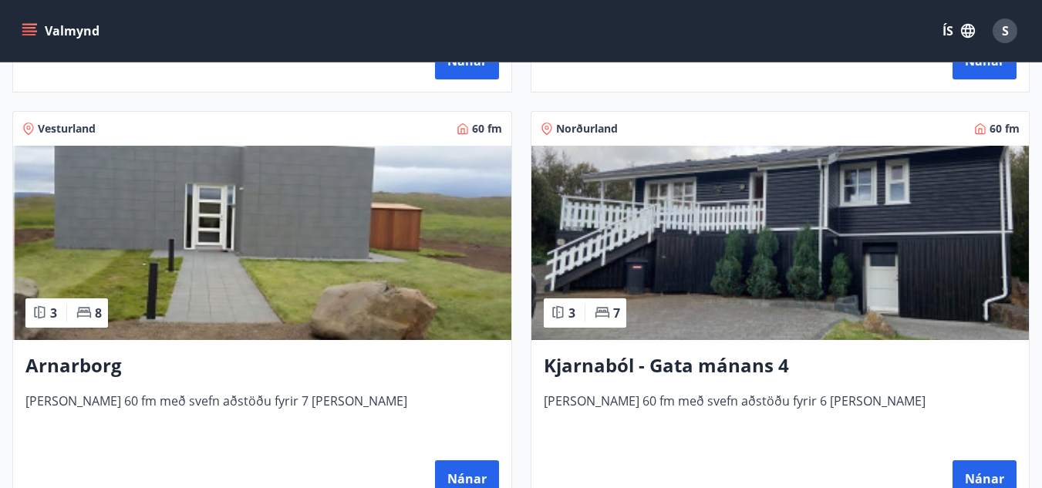
scroll to position [1067, 0]
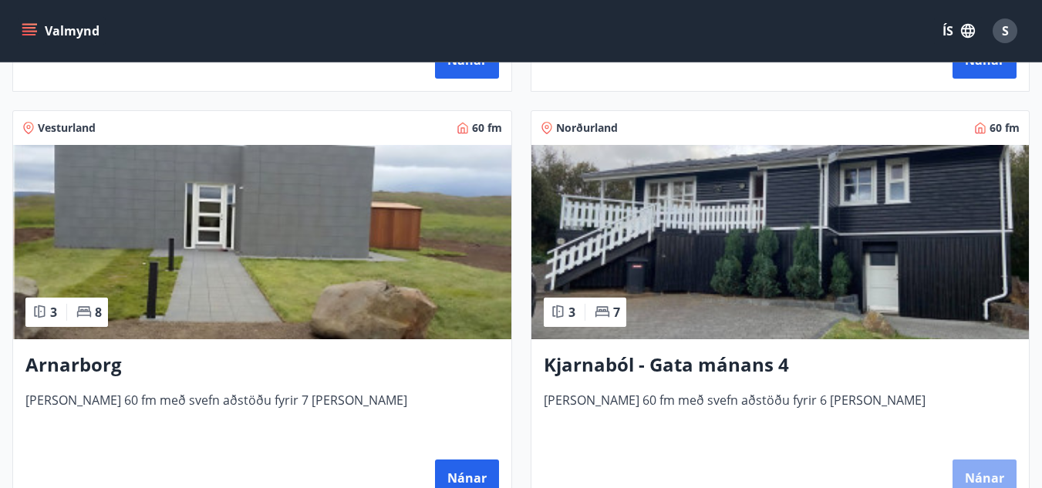
click at [952, 475] on button "Nánar" at bounding box center [984, 478] width 64 height 37
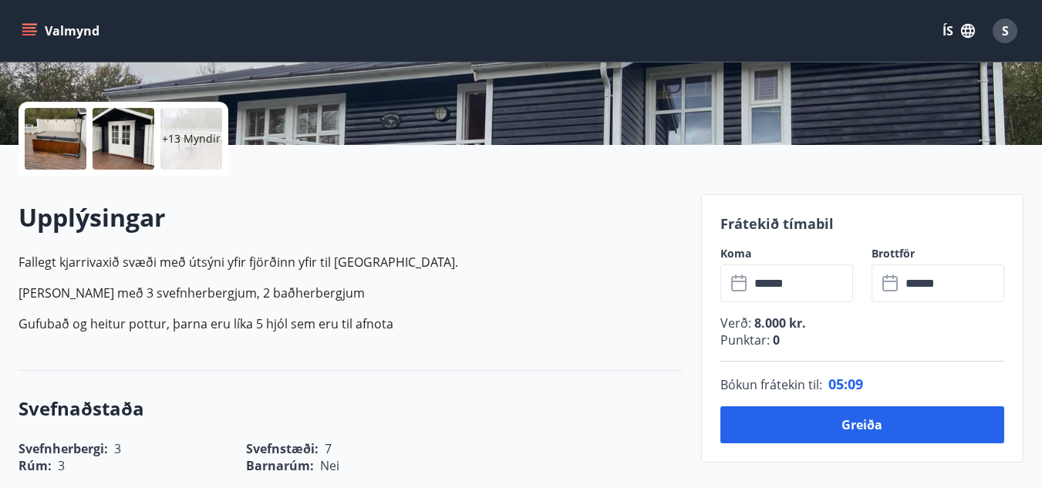
scroll to position [318, 0]
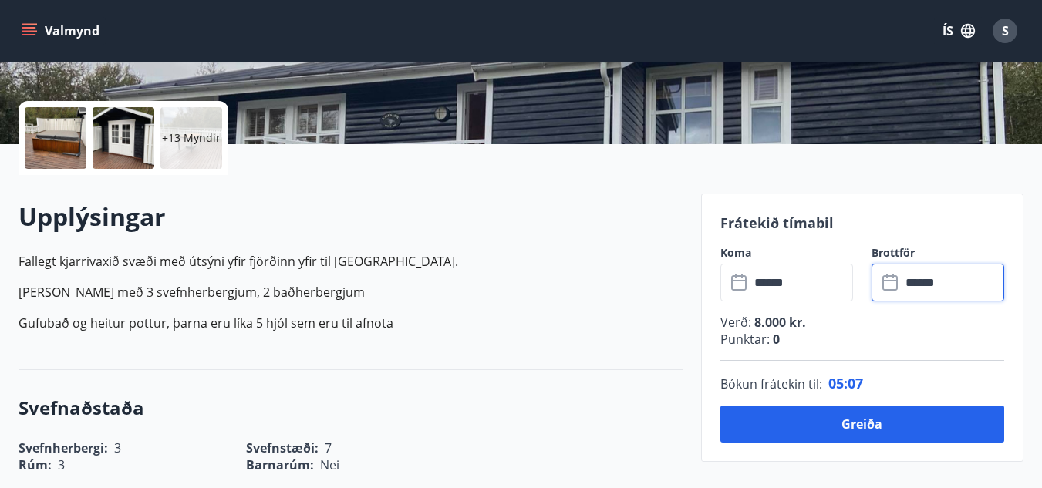
click at [990, 290] on input "******" at bounding box center [952, 283] width 103 height 38
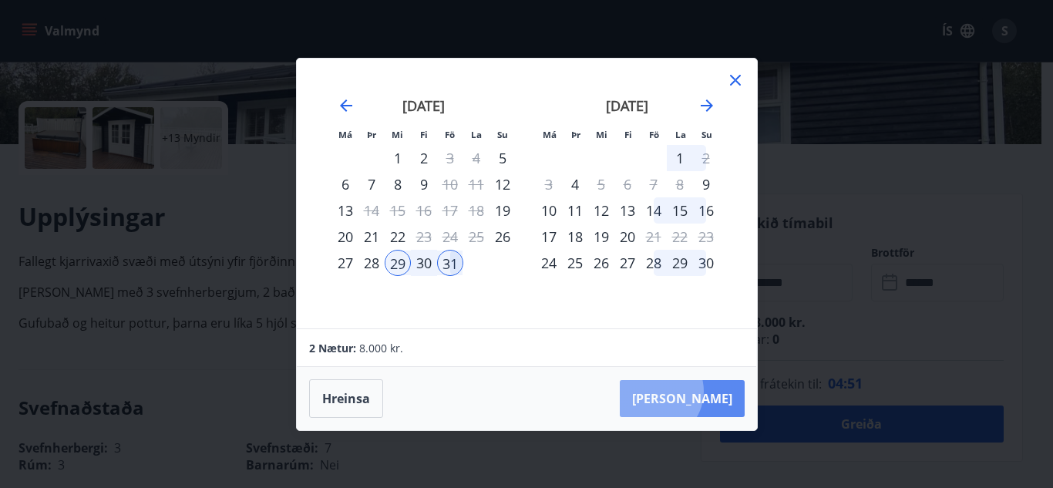
click at [702, 391] on button "Taka Frá" at bounding box center [682, 398] width 125 height 37
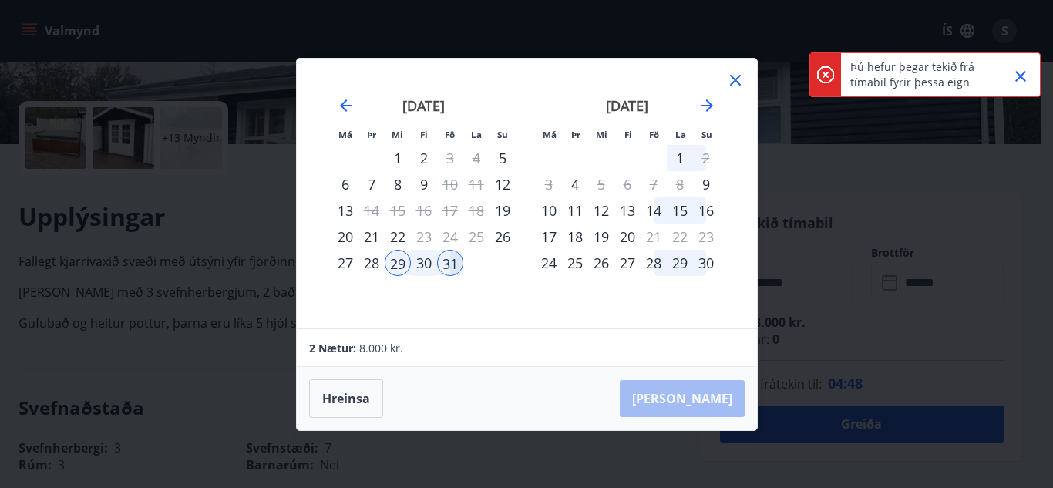
click at [1018, 74] on icon "Close" at bounding box center [1021, 76] width 11 height 11
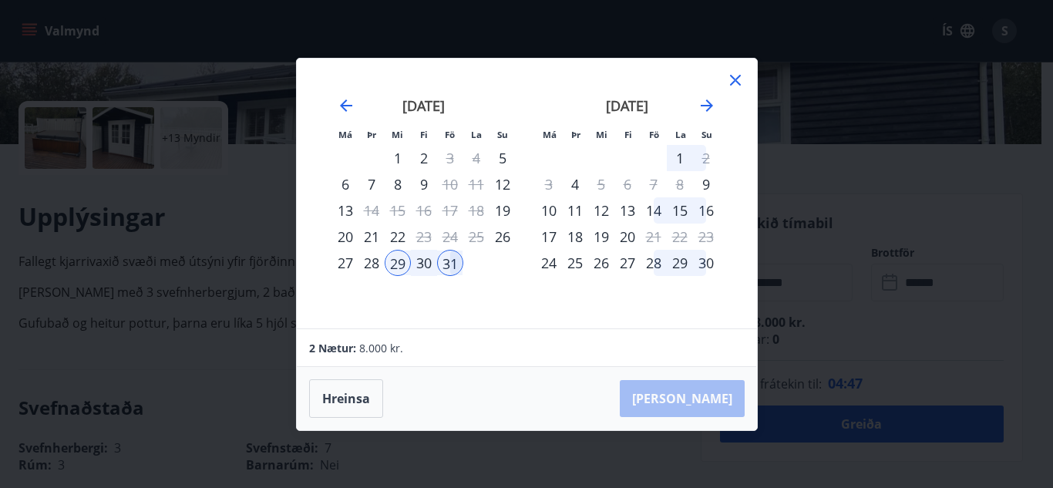
click at [818, 218] on div "Má Þr Mi Fi Fö La Su Má Þr Mi Fi Fö La Su september 2025 1 2 3 4 5 6 7 8 9 10 1…" at bounding box center [526, 244] width 1053 height 488
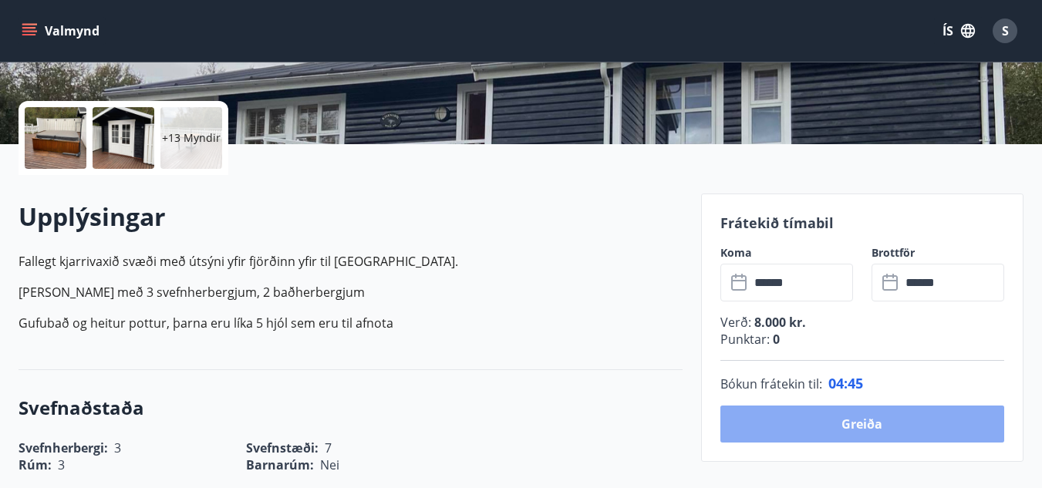
click at [826, 417] on button "Greiða" at bounding box center [862, 424] width 284 height 37
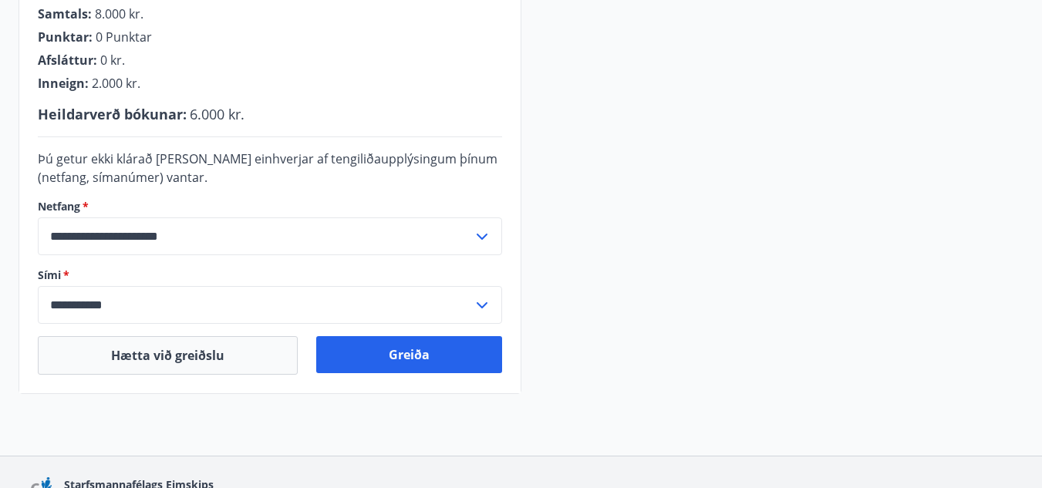
scroll to position [495, 0]
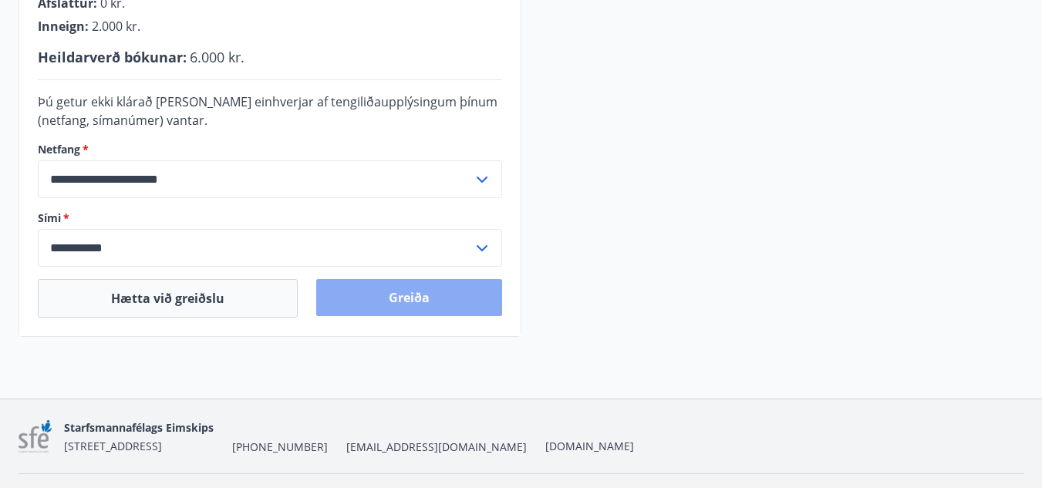
click at [413, 309] on button "Greiða" at bounding box center [409, 297] width 186 height 37
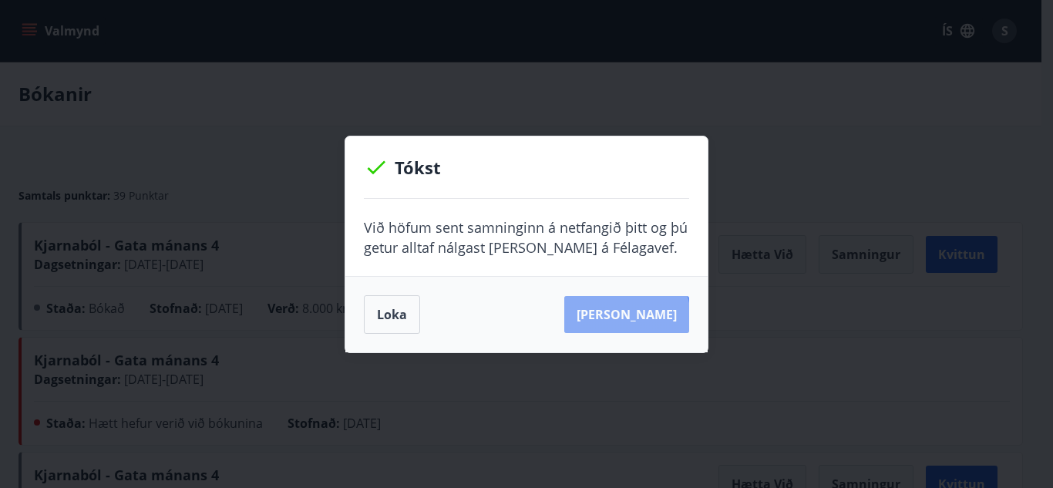
click at [651, 317] on button "[PERSON_NAME]" at bounding box center [626, 314] width 125 height 37
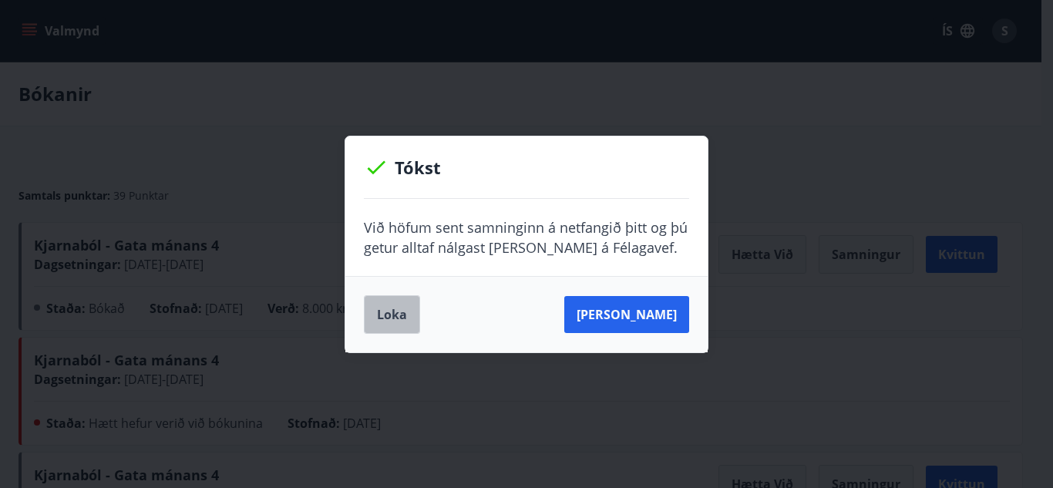
click at [399, 318] on button "Loka" at bounding box center [392, 314] width 56 height 39
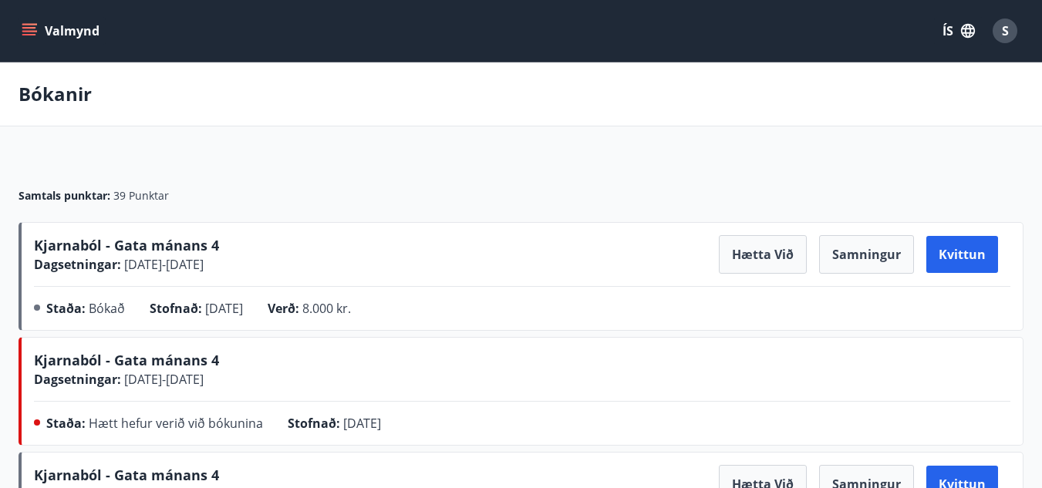
scroll to position [8, 0]
